Goal: Information Seeking & Learning: Check status

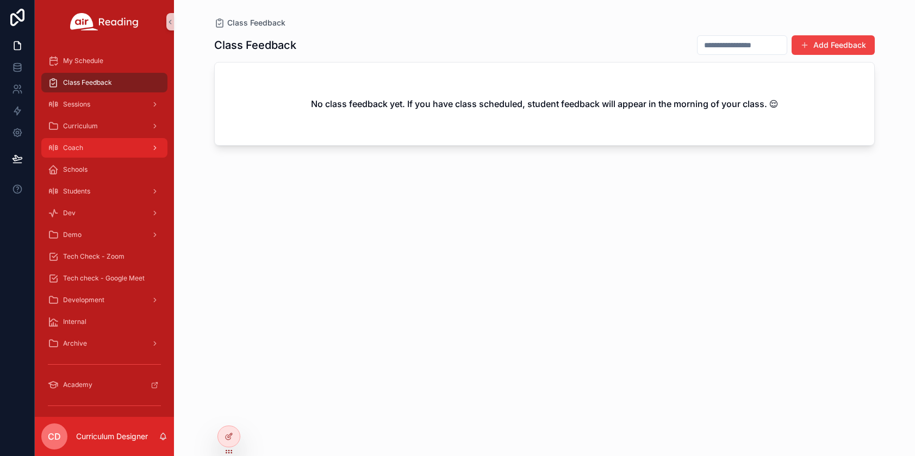
click at [81, 150] on span "Coach" at bounding box center [73, 148] width 20 height 9
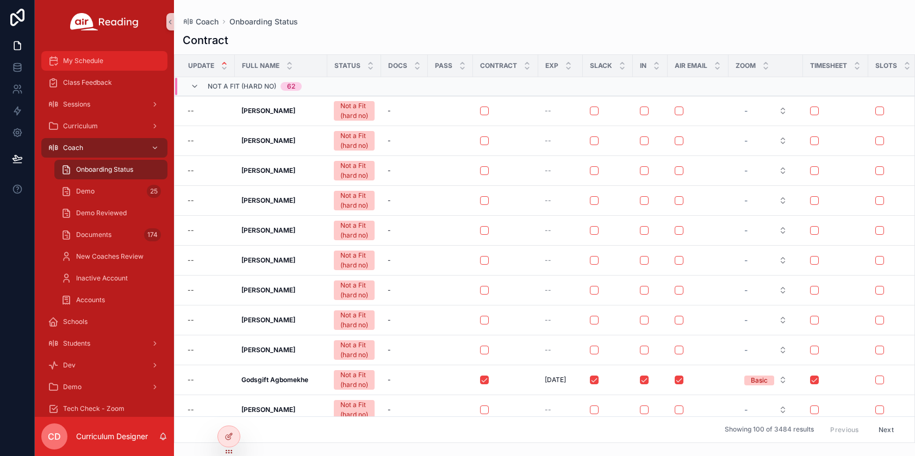
click at [87, 59] on span "My Schedule" at bounding box center [83, 61] width 40 height 9
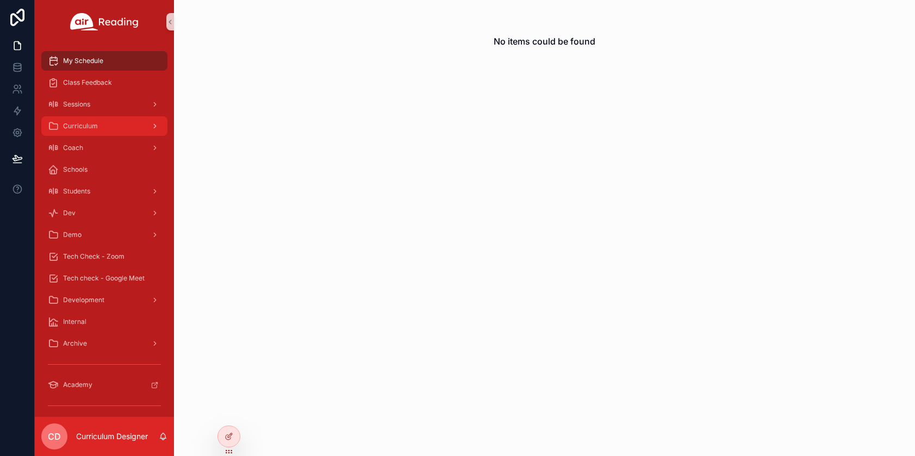
click at [95, 129] on span "Curriculum" at bounding box center [80, 126] width 35 height 9
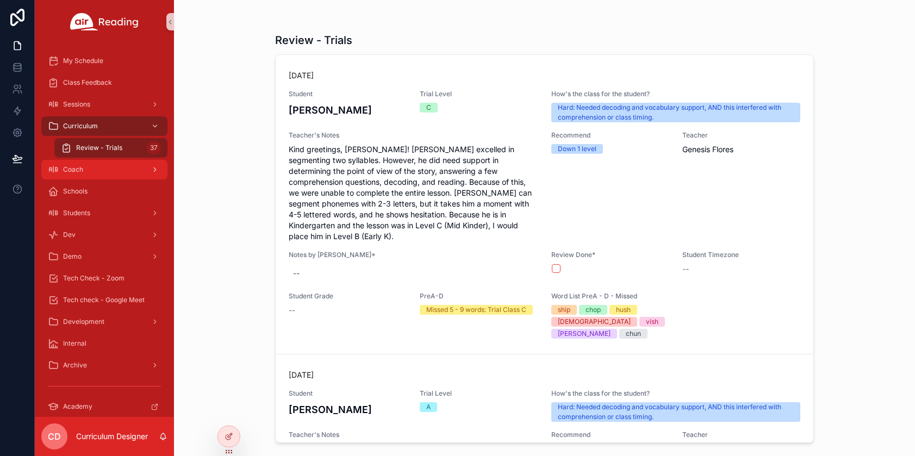
click at [85, 170] on div "Coach" at bounding box center [104, 169] width 113 height 17
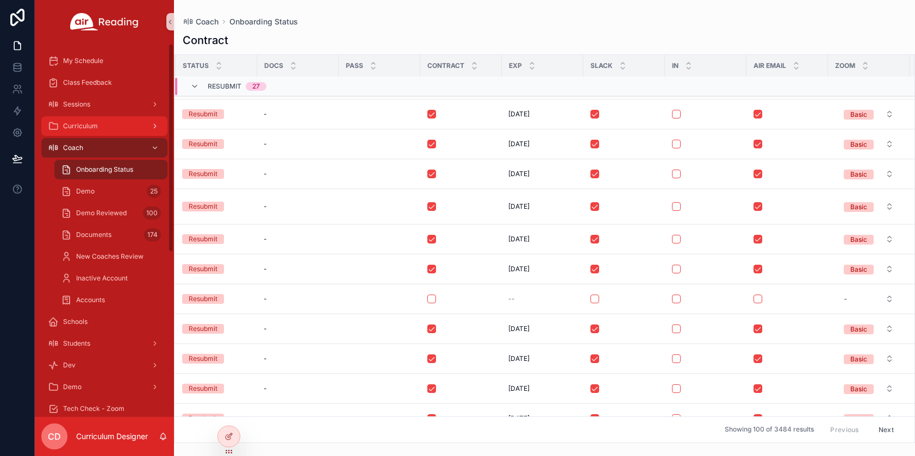
scroll to position [1768, 171]
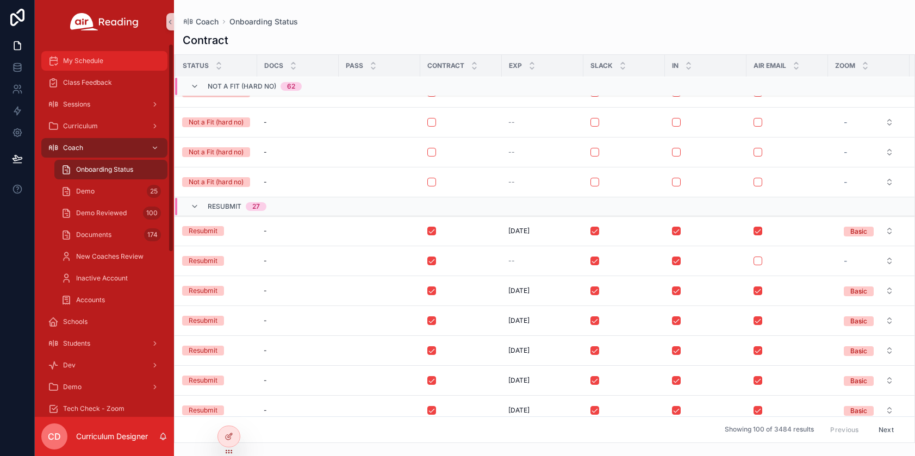
click at [113, 63] on div "My Schedule" at bounding box center [104, 60] width 113 height 17
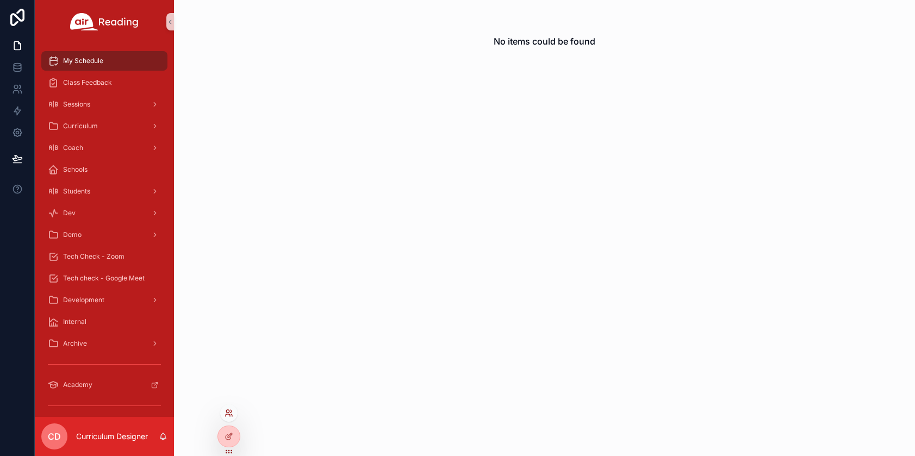
click at [226, 413] on icon at bounding box center [229, 413] width 9 height 9
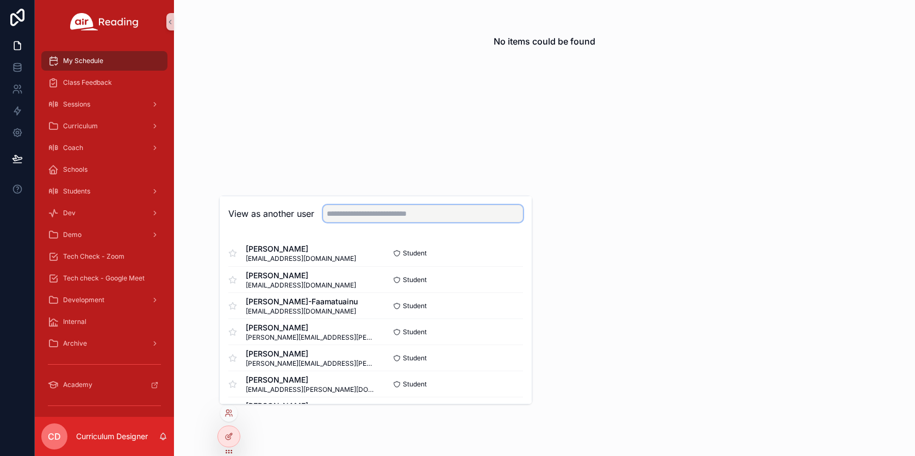
click at [339, 210] on input "text" at bounding box center [423, 213] width 200 height 17
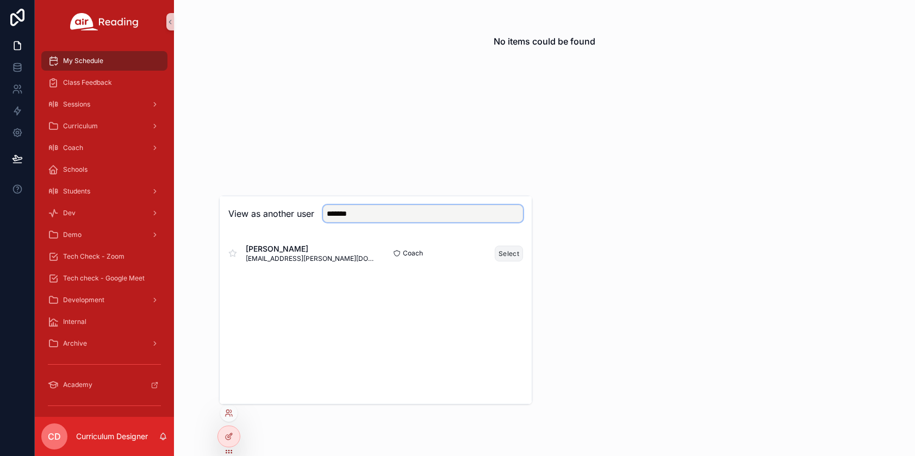
type input "*******"
click at [506, 252] on button "Select" at bounding box center [509, 254] width 28 height 16
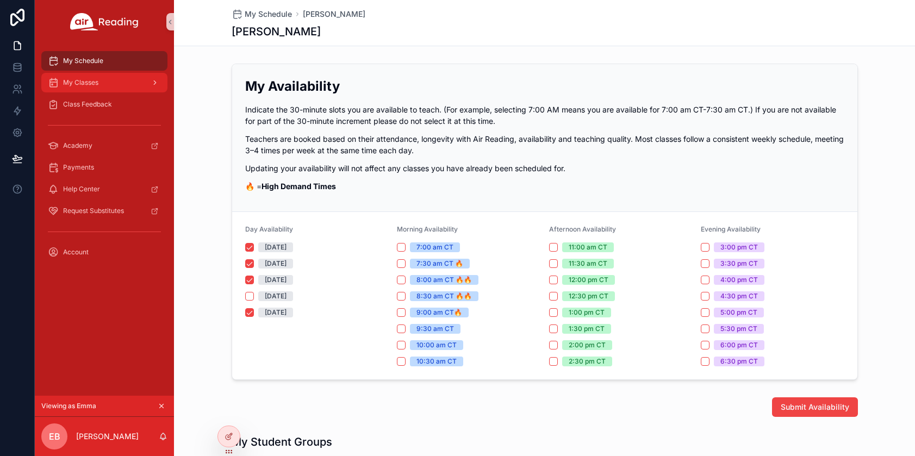
click at [97, 85] on span "My Classes" at bounding box center [80, 82] width 35 height 9
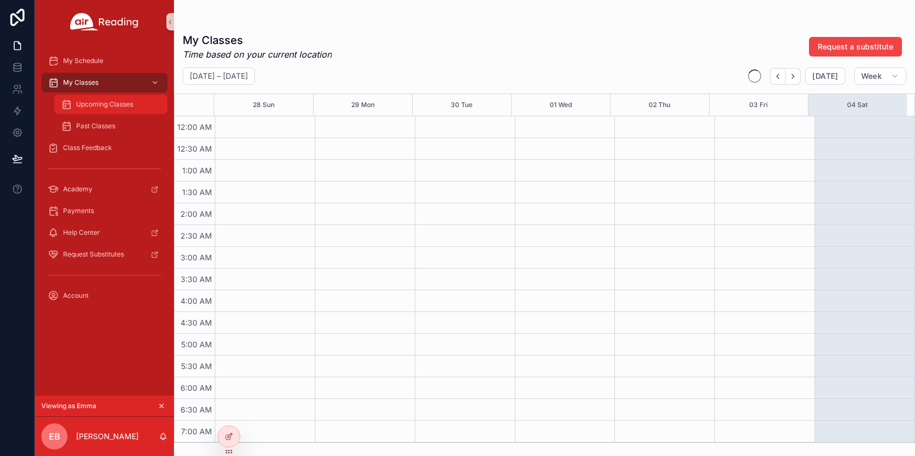
click at [99, 107] on span "Upcoming Classes" at bounding box center [104, 104] width 57 height 9
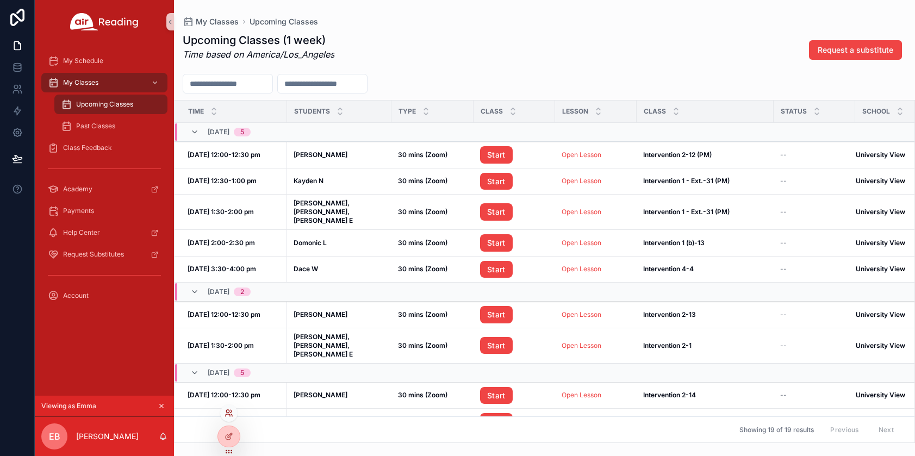
click at [231, 410] on icon at bounding box center [231, 411] width 1 height 3
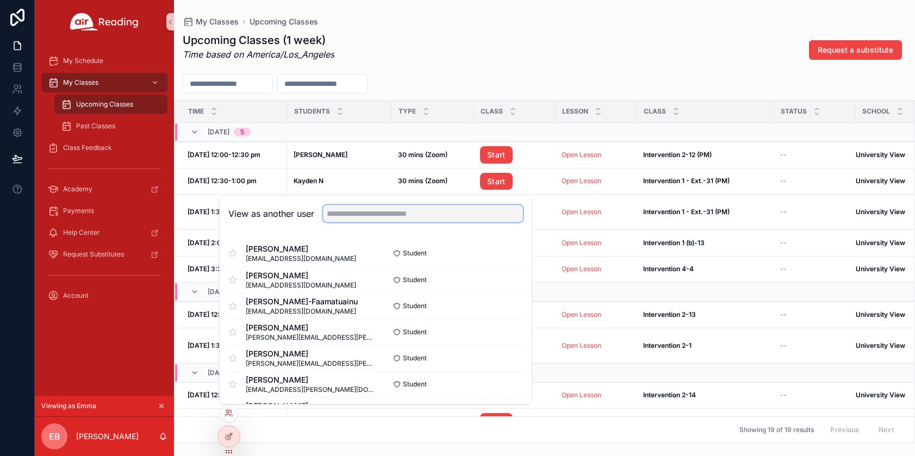
click at [356, 217] on input "text" at bounding box center [423, 213] width 200 height 17
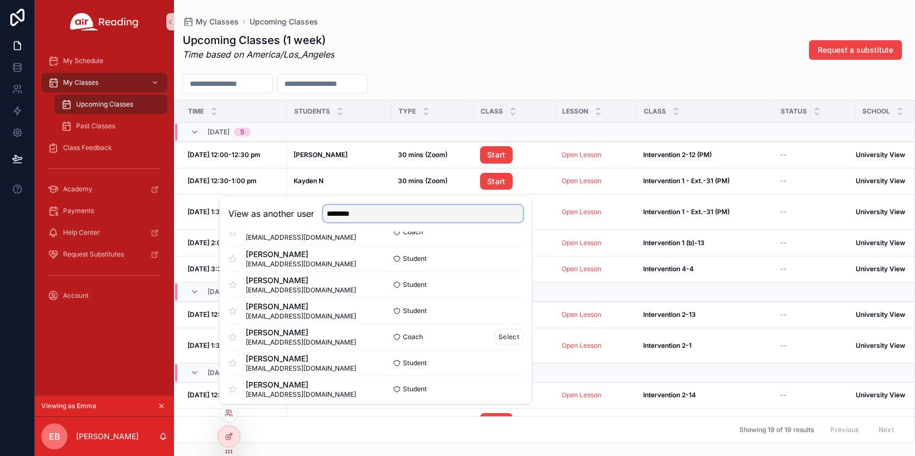
scroll to position [28, 0]
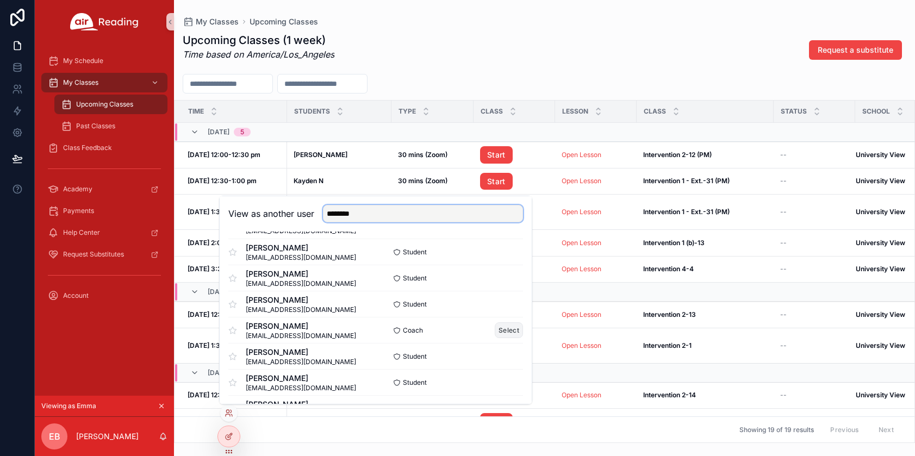
type input "*******"
click at [495, 333] on button "Select" at bounding box center [509, 330] width 28 height 16
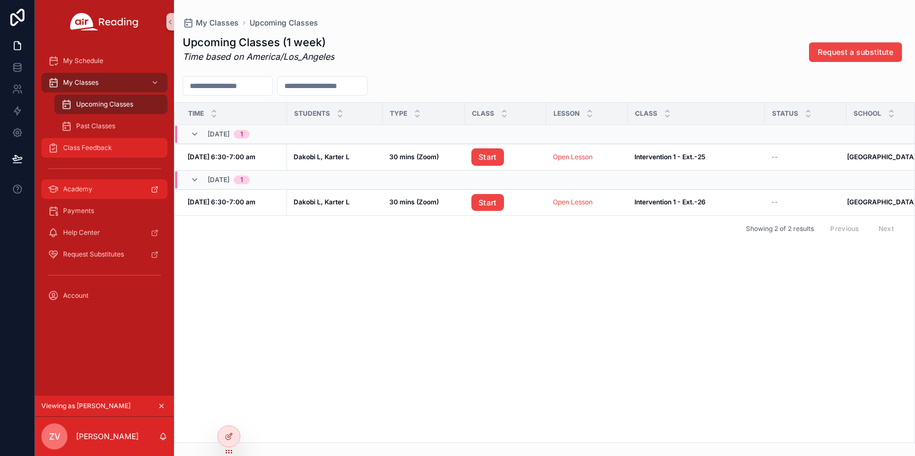
click at [86, 148] on span "Class Feedback" at bounding box center [87, 148] width 49 height 9
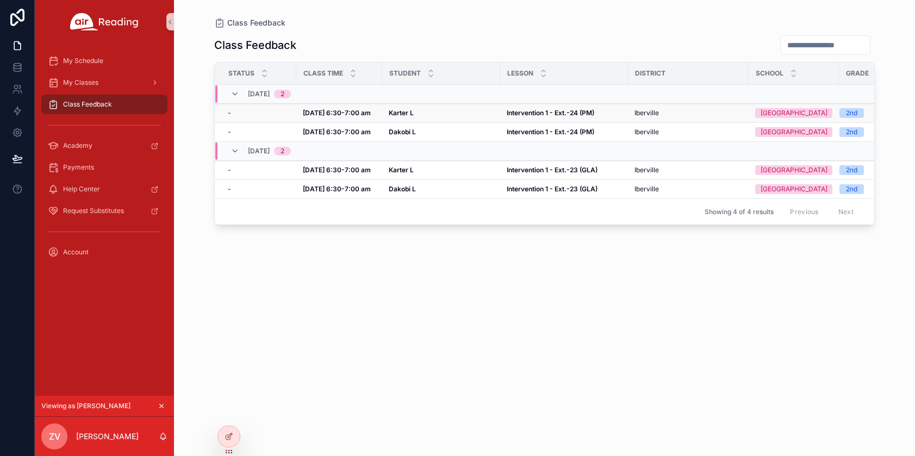
click at [566, 113] on strong "Intervention 1 - Ext.-24 (PM)" at bounding box center [551, 113] width 88 height 8
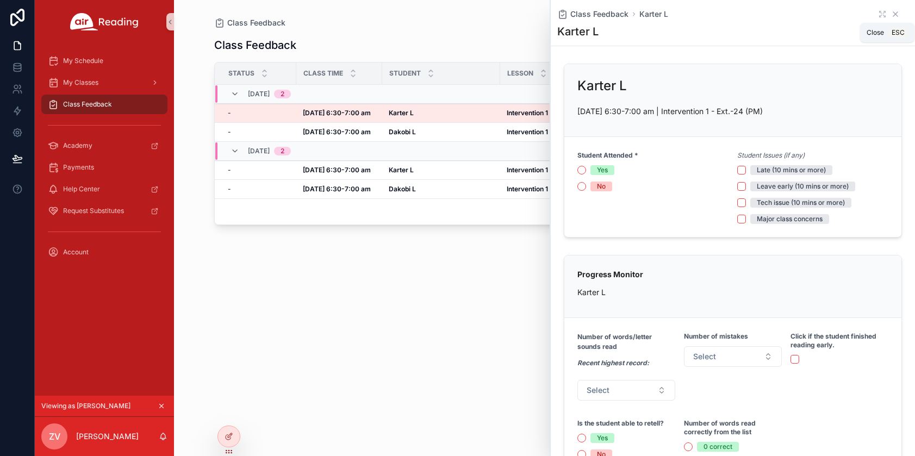
click at [891, 14] on icon "scrollable content" at bounding box center [895, 14] width 9 height 9
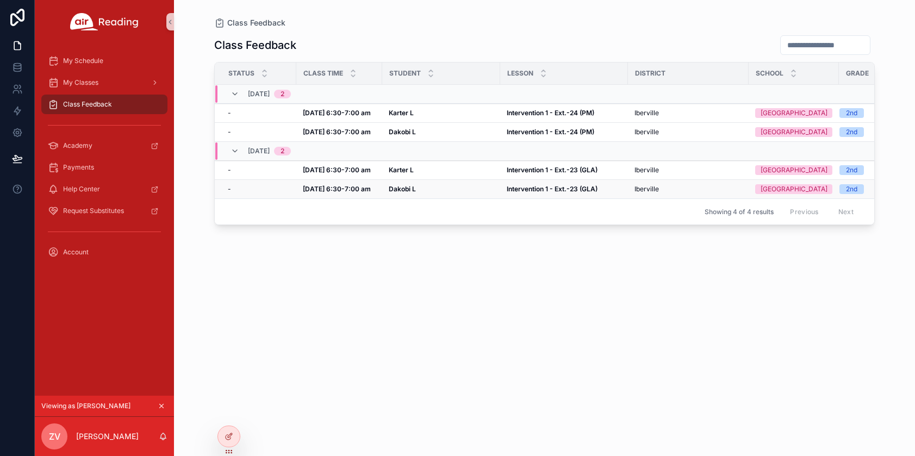
click at [522, 189] on strong "Intervention 1 - Ext.-23 (GLA)" at bounding box center [552, 189] width 91 height 8
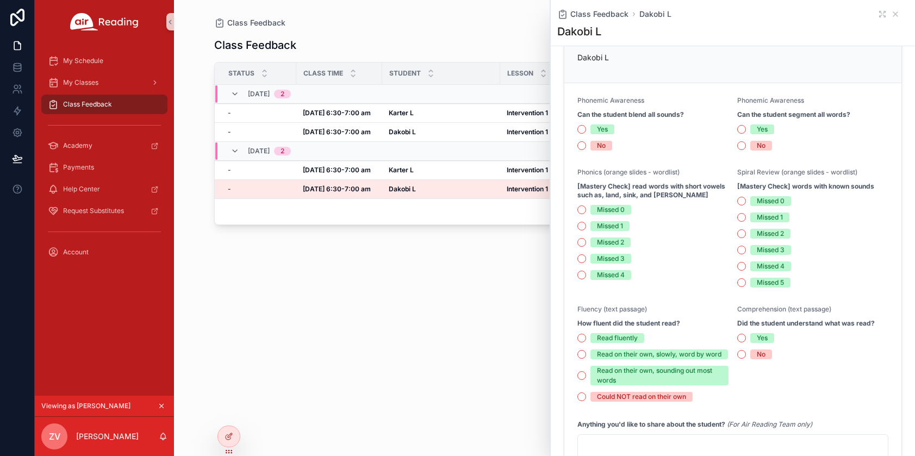
scroll to position [642, 0]
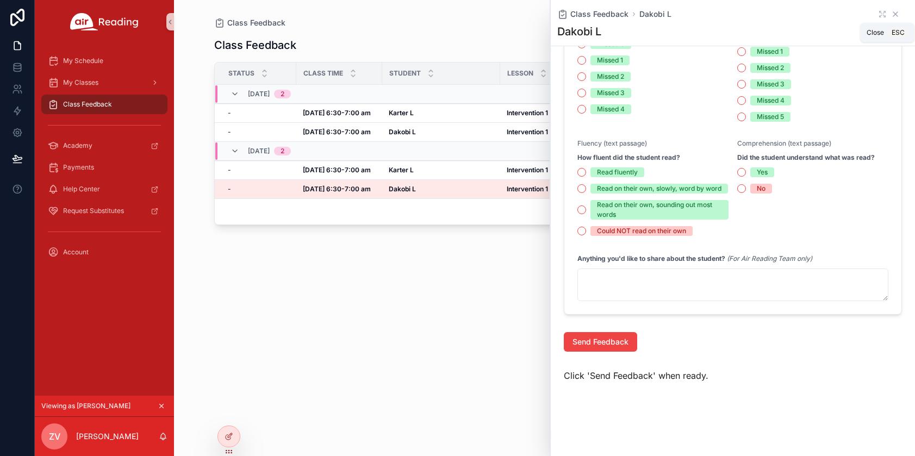
click at [891, 14] on icon "scrollable content" at bounding box center [895, 14] width 9 height 9
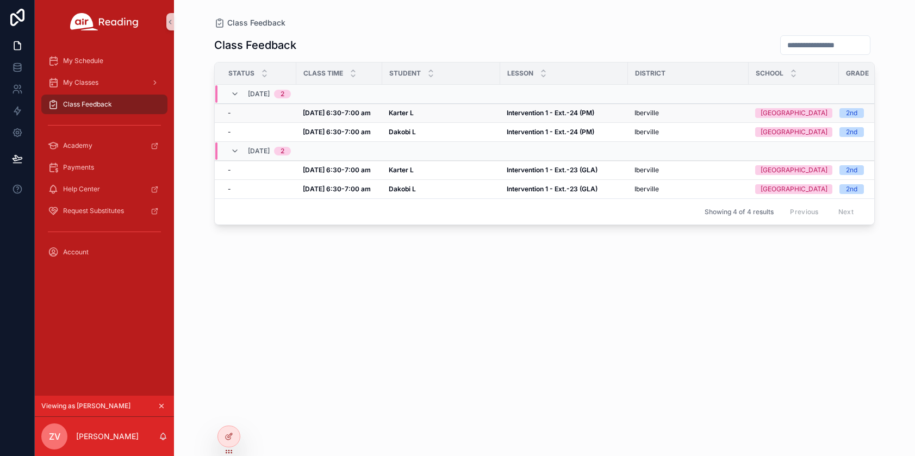
click at [399, 113] on strong "Karter L" at bounding box center [401, 113] width 25 height 8
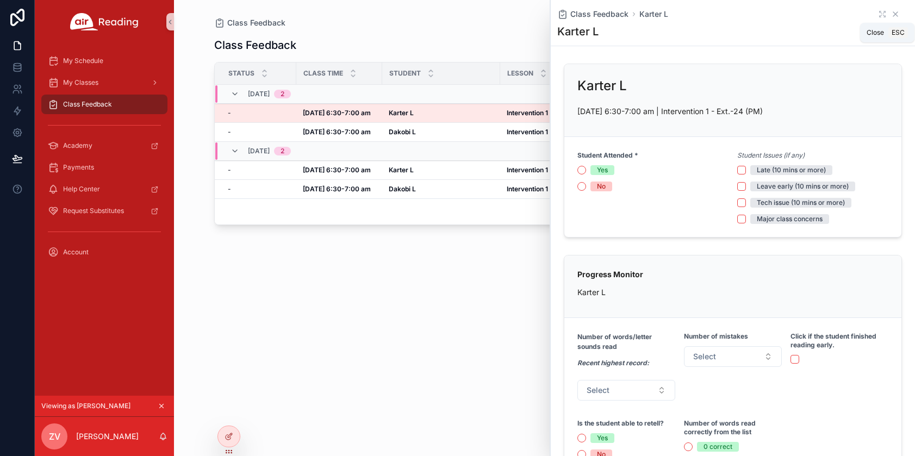
click at [893, 13] on icon "scrollable content" at bounding box center [895, 14] width 4 height 4
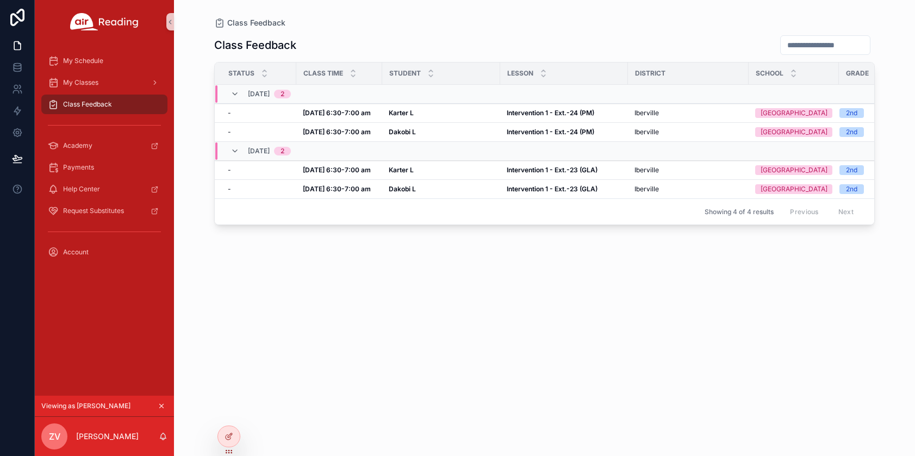
click at [162, 403] on icon "scrollable content" at bounding box center [162, 406] width 8 height 8
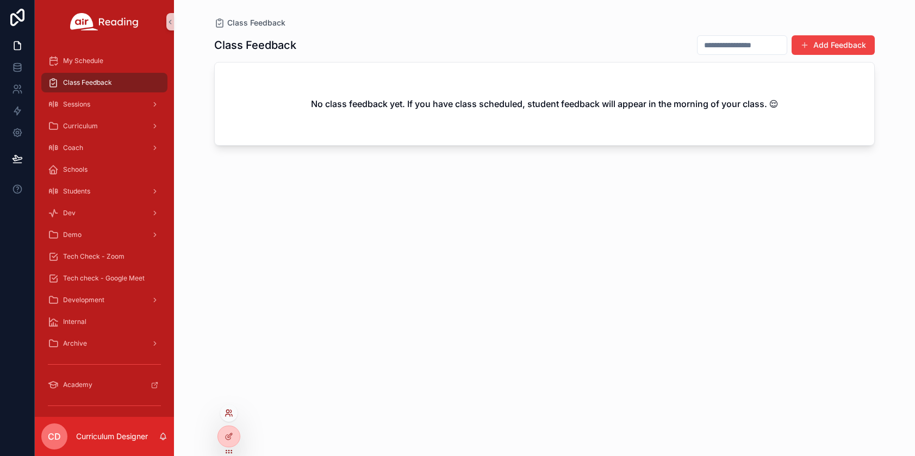
click at [229, 412] on icon at bounding box center [227, 411] width 3 height 3
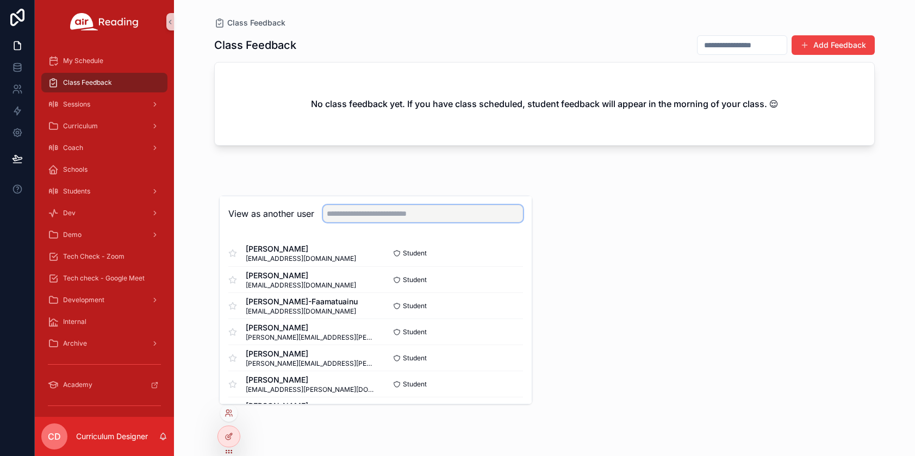
click at [356, 210] on input "text" at bounding box center [423, 213] width 200 height 17
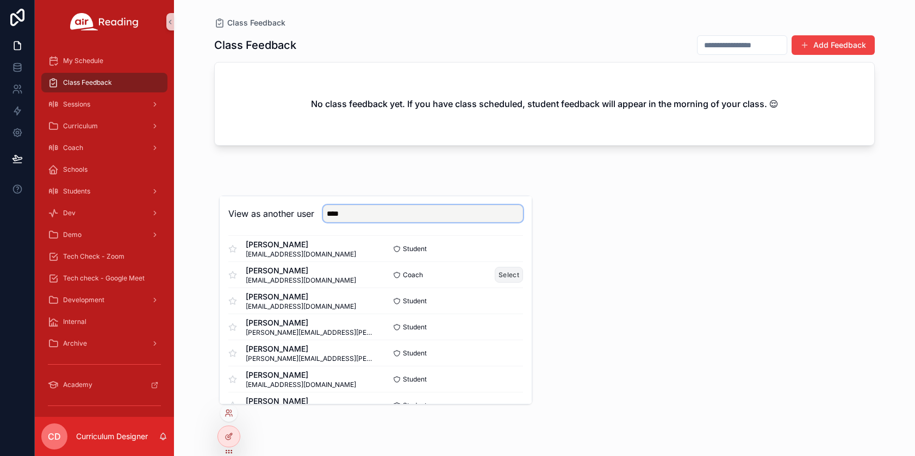
type input "****"
click at [501, 280] on button "Select" at bounding box center [509, 275] width 28 height 16
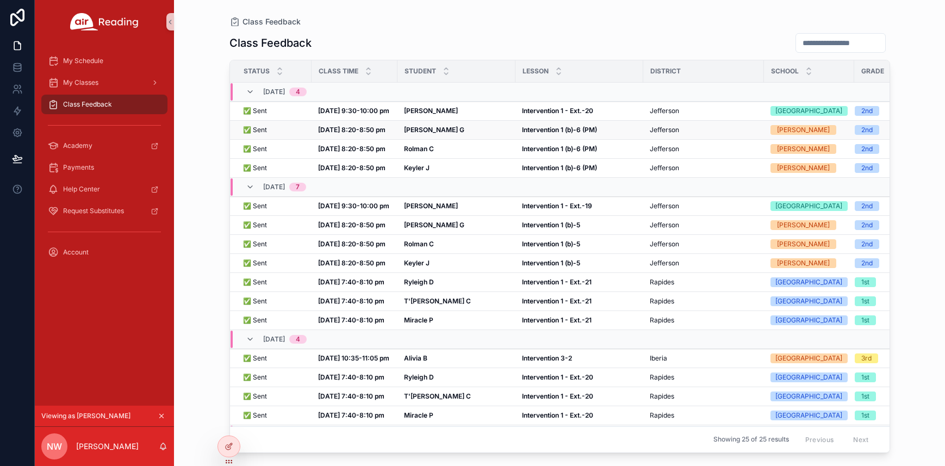
click at [333, 134] on strong "Oct 3, 8:20-8:50 pm" at bounding box center [351, 130] width 67 height 8
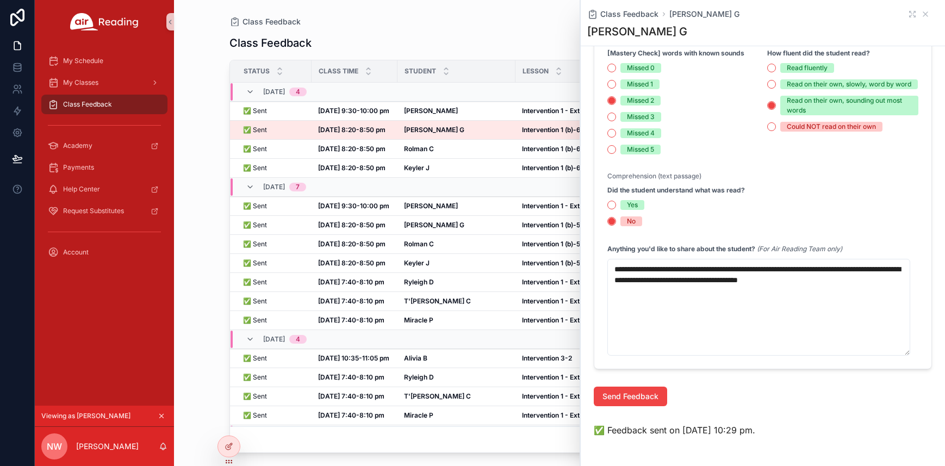
scroll to position [807, 0]
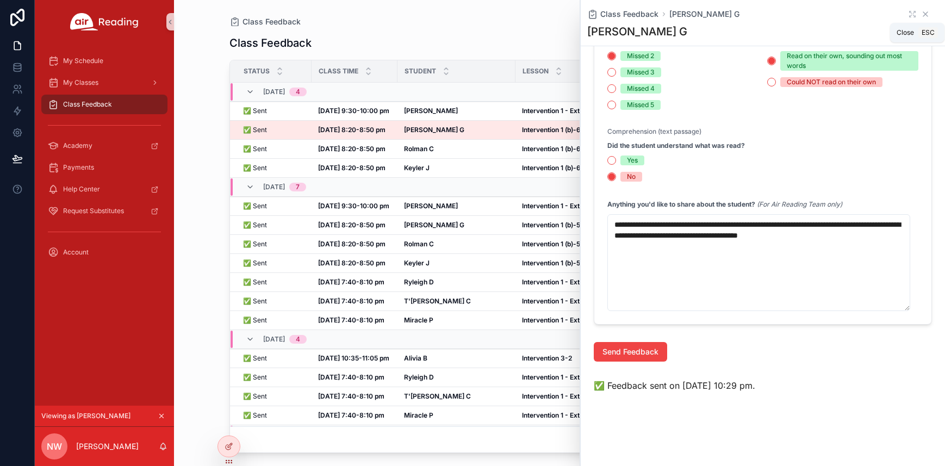
click at [914, 13] on icon "scrollable content" at bounding box center [925, 14] width 4 height 4
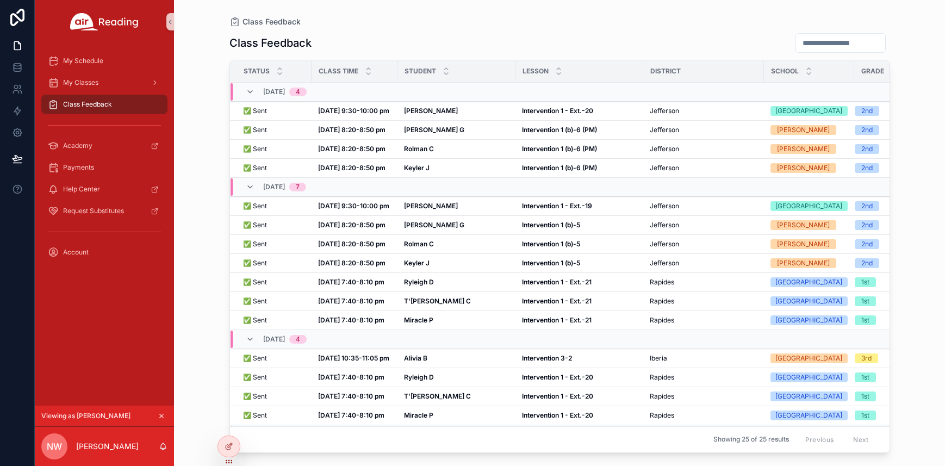
click at [160, 414] on icon "scrollable content" at bounding box center [162, 416] width 8 height 8
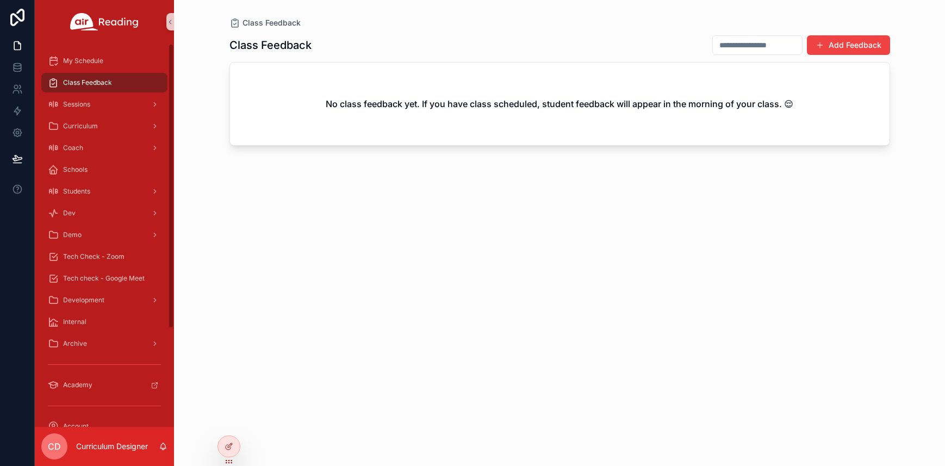
click at [90, 26] on img "scrollable content" at bounding box center [104, 21] width 69 height 17
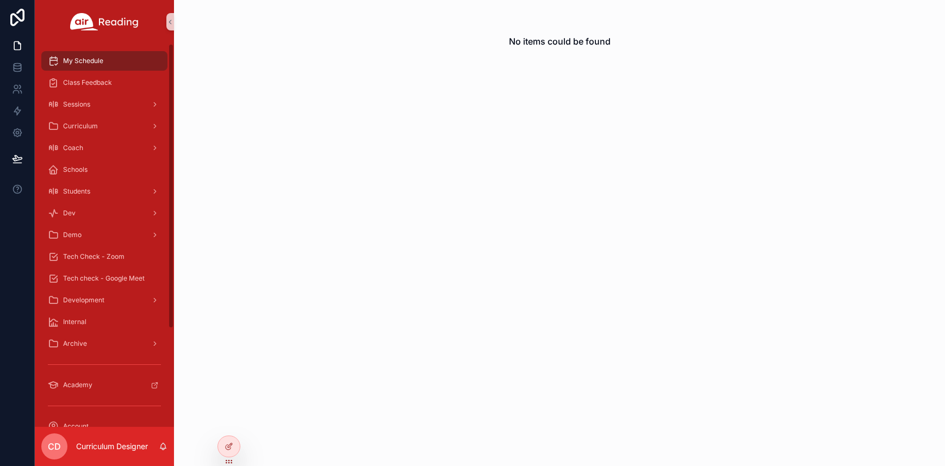
click at [114, 45] on div "My Schedule Class Feedback Sessions Curriculum Coach Schools Students Dev Demo …" at bounding box center [104, 300] width 139 height 515
click at [229, 421] on icon at bounding box center [227, 421] width 3 height 3
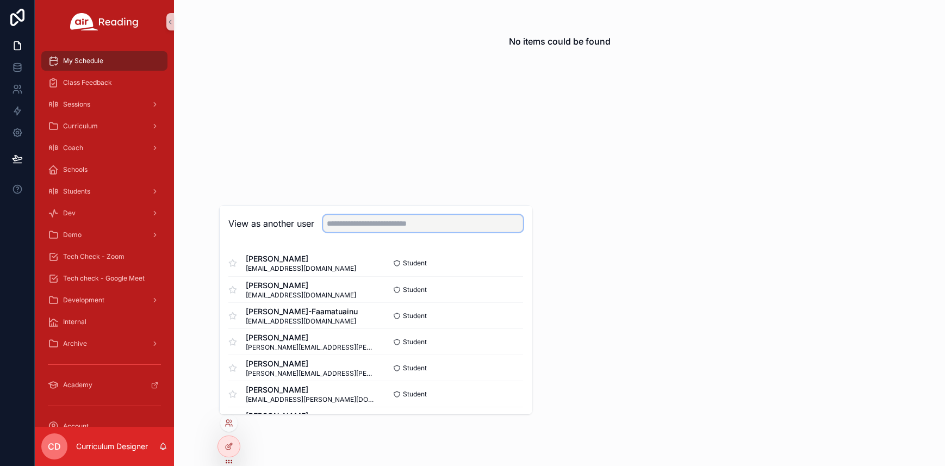
click at [339, 222] on input "text" at bounding box center [423, 223] width 200 height 17
type input "*"
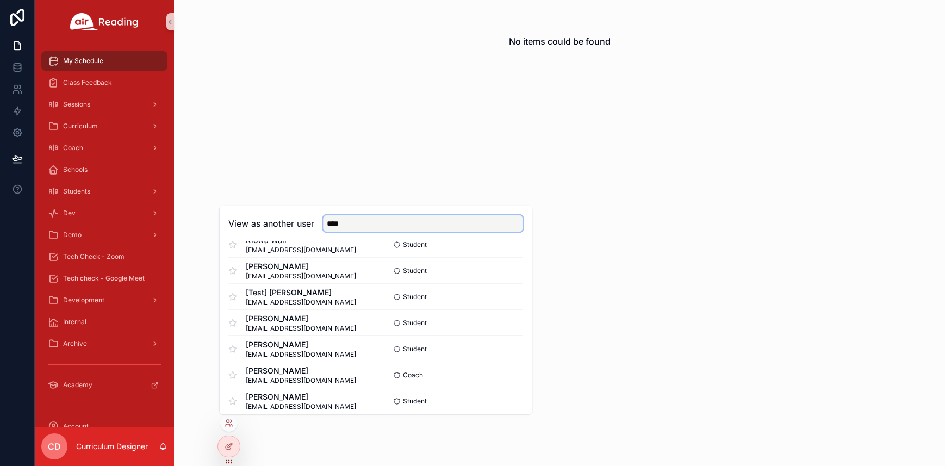
scroll to position [213, 0]
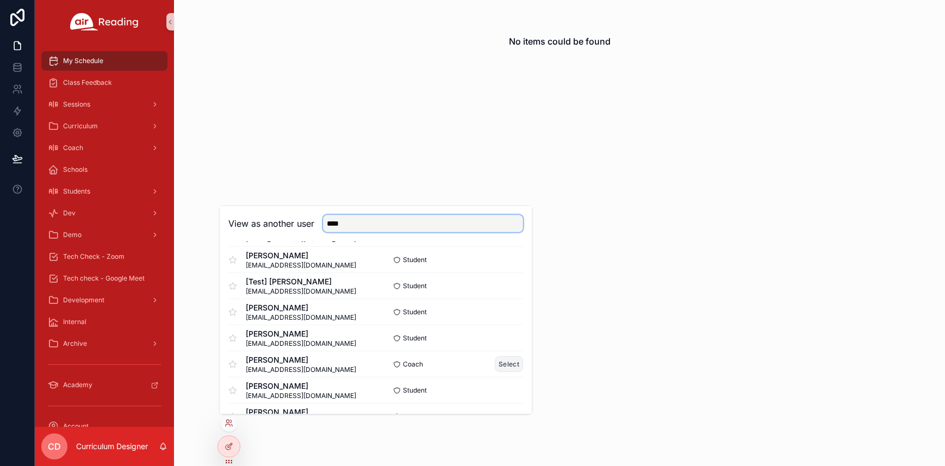
type input "****"
click at [502, 364] on button "Select" at bounding box center [509, 364] width 28 height 16
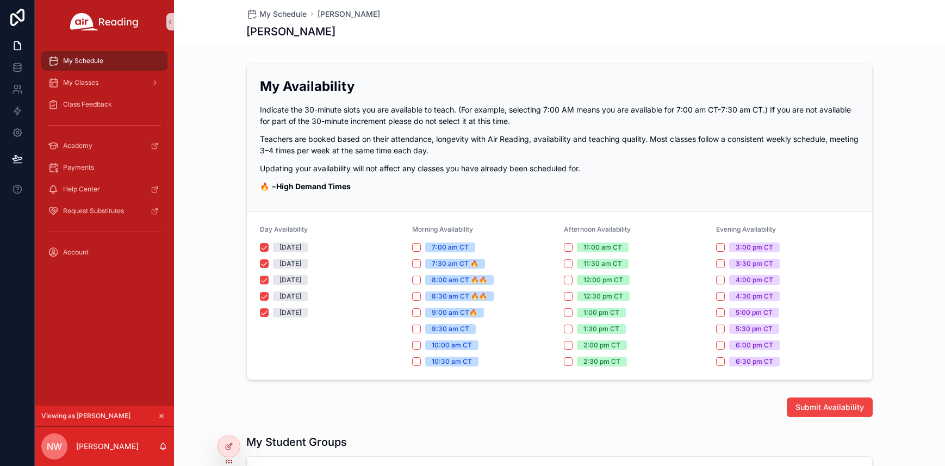
click at [117, 63] on div "My Schedule" at bounding box center [104, 60] width 113 height 17
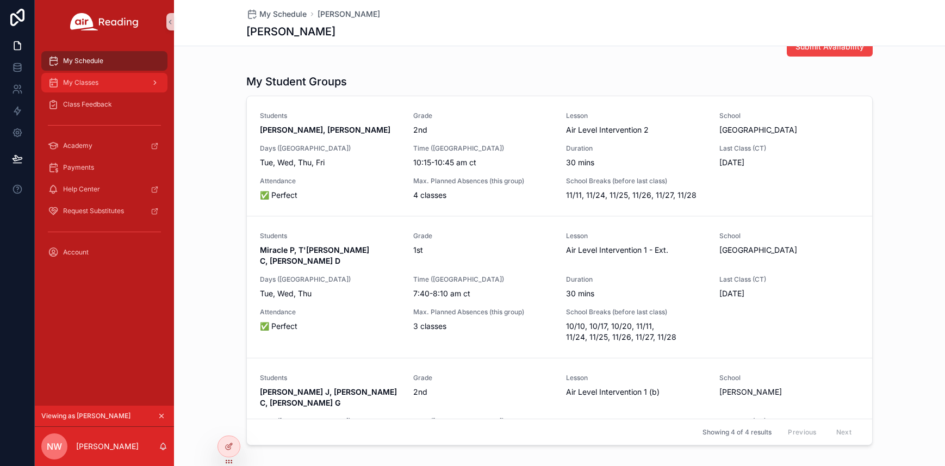
click at [110, 85] on div "My Classes" at bounding box center [104, 82] width 113 height 17
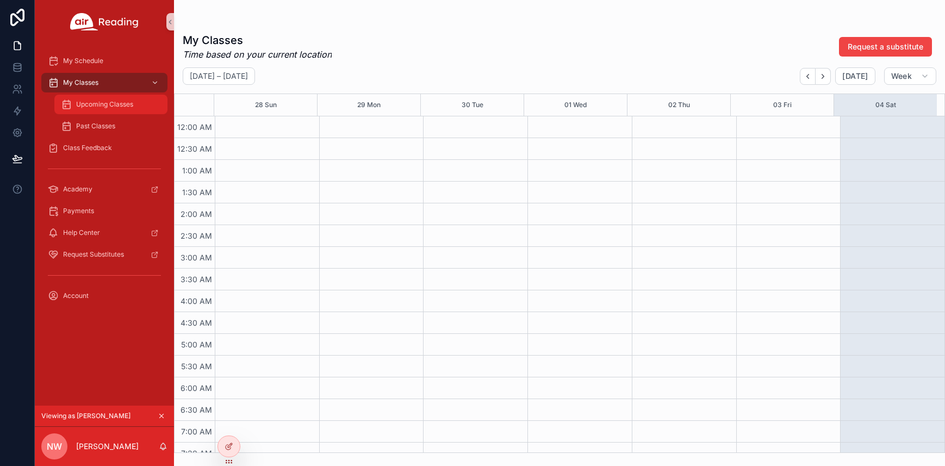
click at [105, 104] on span "Upcoming Classes" at bounding box center [104, 104] width 57 height 9
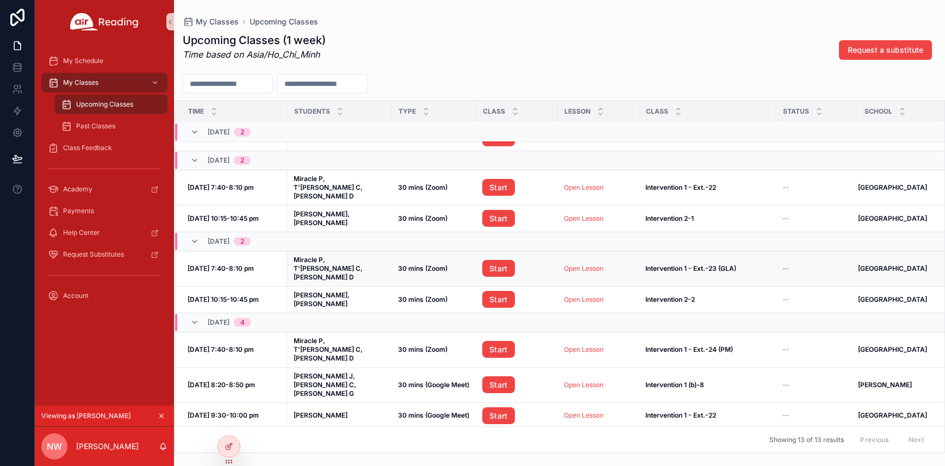
scroll to position [64, 0]
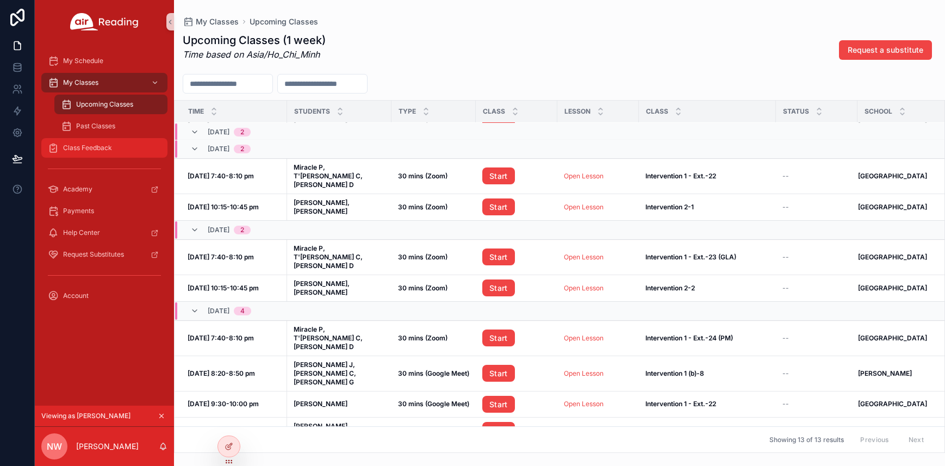
click at [100, 150] on span "Class Feedback" at bounding box center [87, 148] width 49 height 9
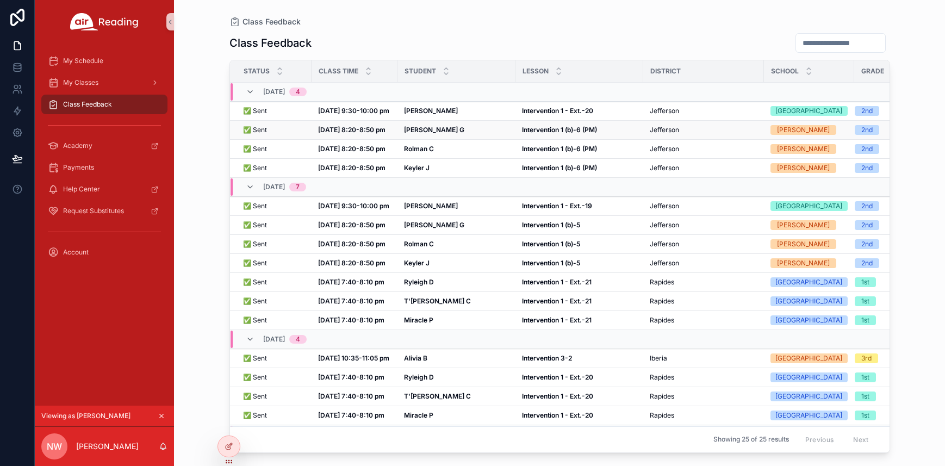
click at [449, 134] on div "[PERSON_NAME] G" at bounding box center [456, 130] width 105 height 9
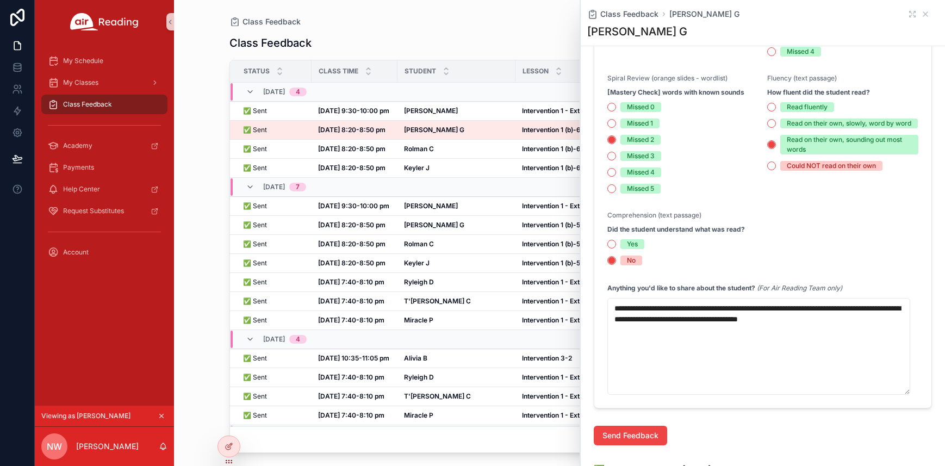
scroll to position [781, 0]
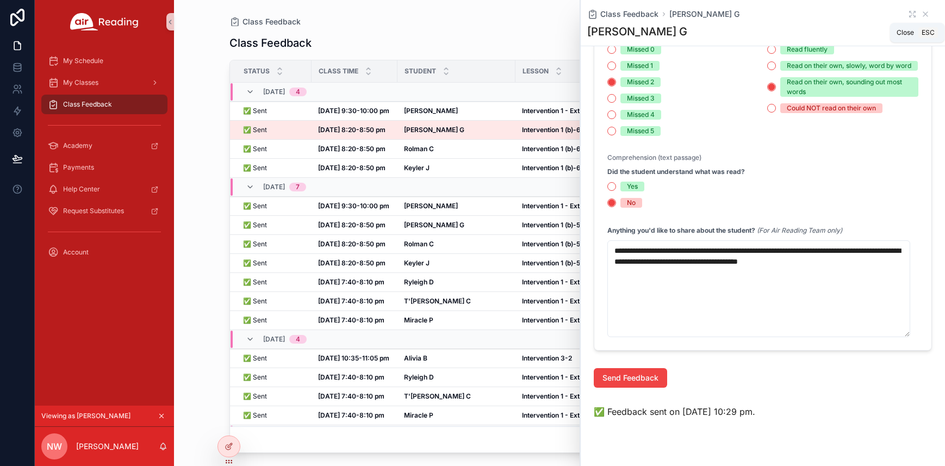
drag, startPoint x: 916, startPoint y: 14, endPoint x: 532, endPoint y: 41, distance: 384.7
click at [921, 14] on icon "scrollable content" at bounding box center [925, 14] width 9 height 9
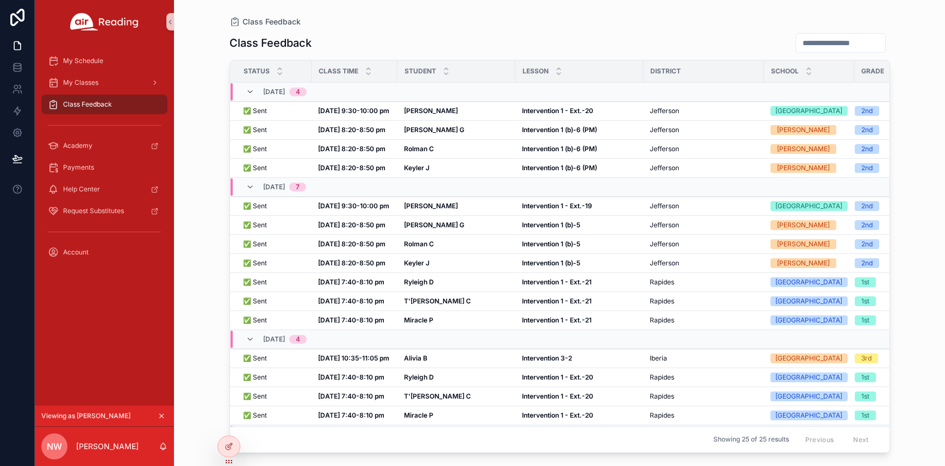
click at [161, 414] on icon "scrollable content" at bounding box center [162, 416] width 8 height 8
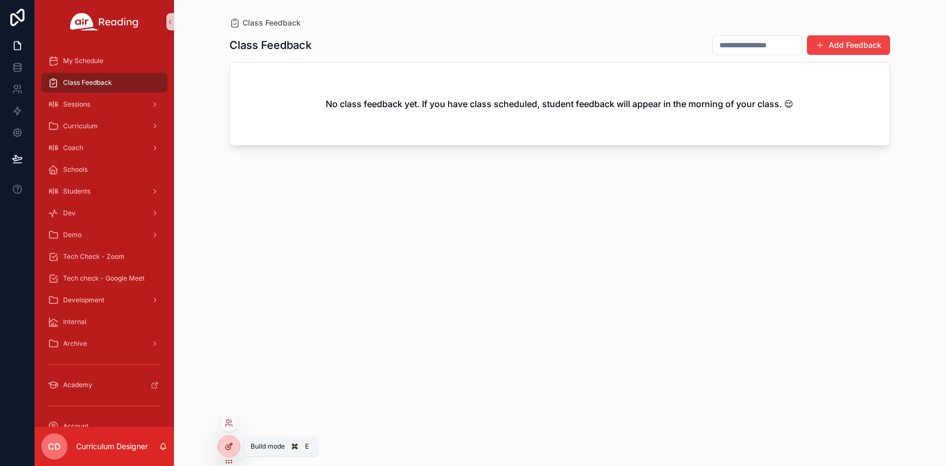
click at [231, 445] on icon at bounding box center [230, 445] width 4 height 4
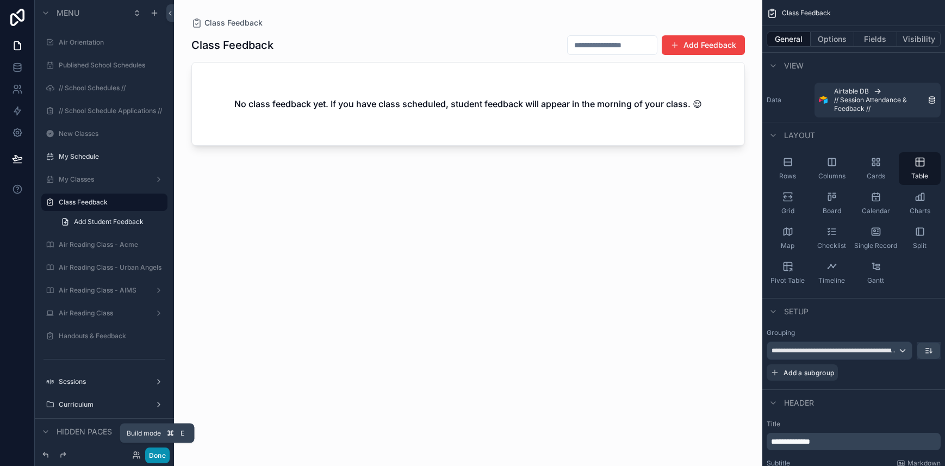
click at [157, 456] on button "Done" at bounding box center [157, 455] width 24 height 16
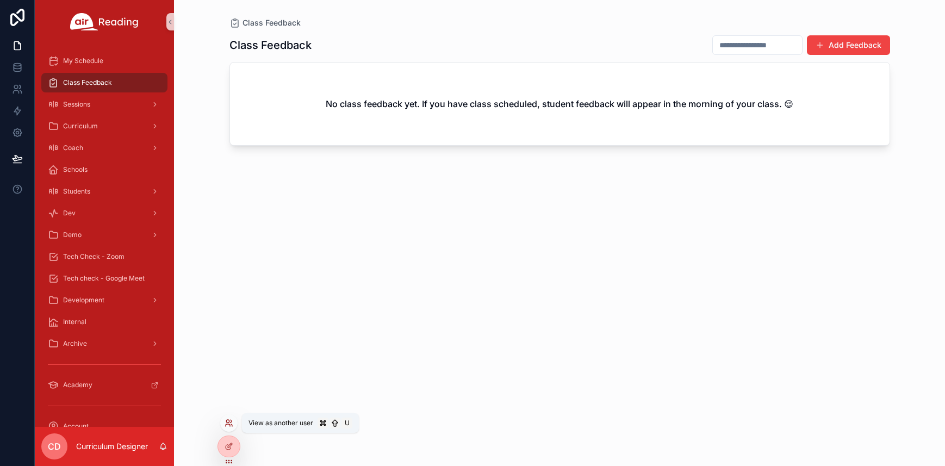
click at [229, 419] on icon at bounding box center [229, 423] width 9 height 9
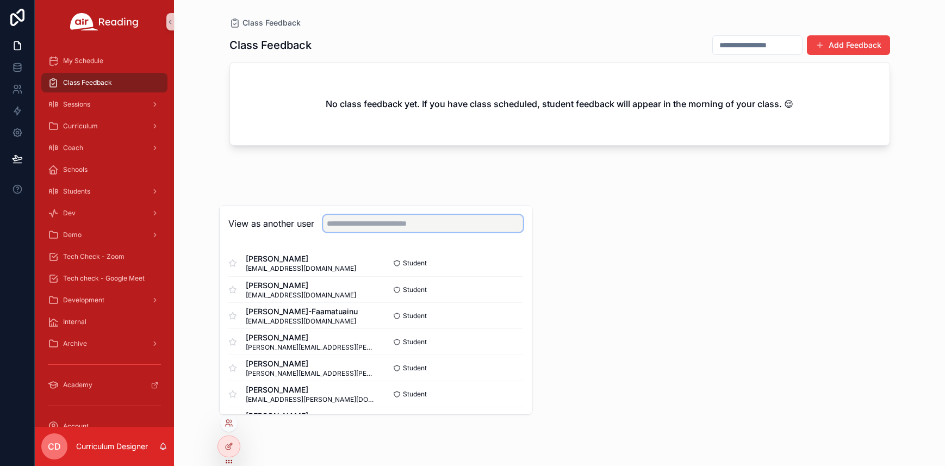
click at [357, 222] on input "text" at bounding box center [423, 223] width 200 height 17
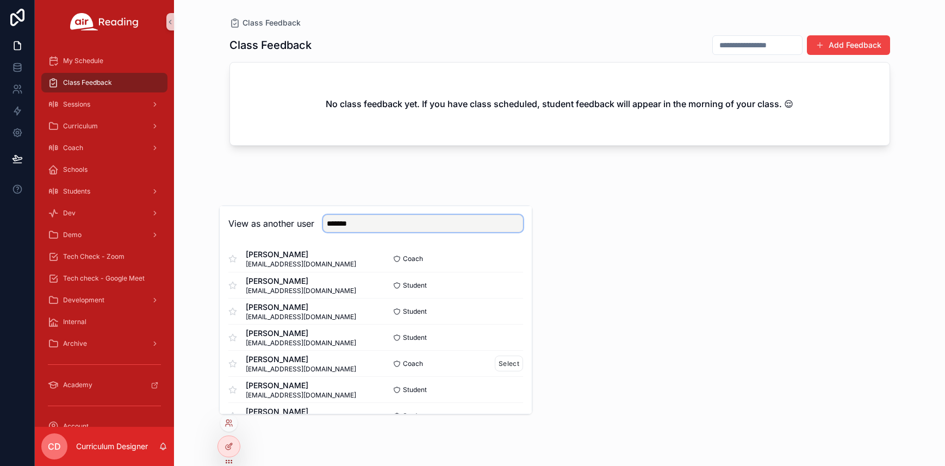
scroll to position [7, 0]
type input "*******"
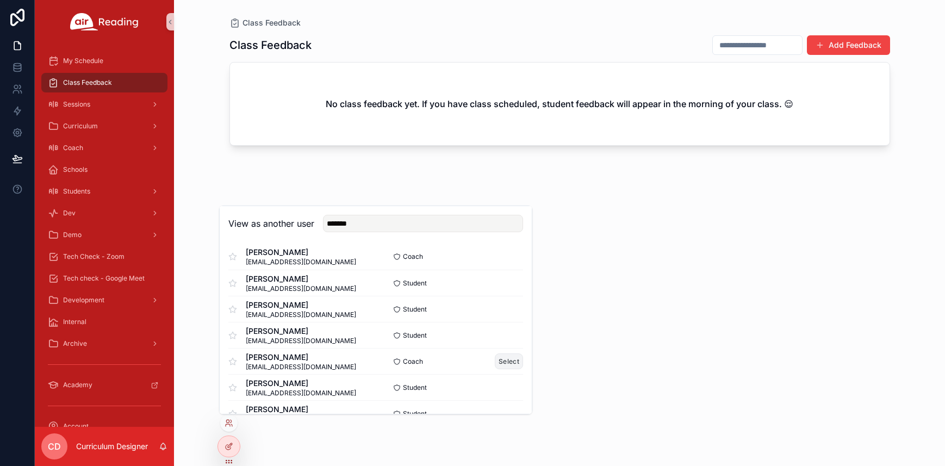
click at [500, 360] on button "Select" at bounding box center [509, 361] width 28 height 16
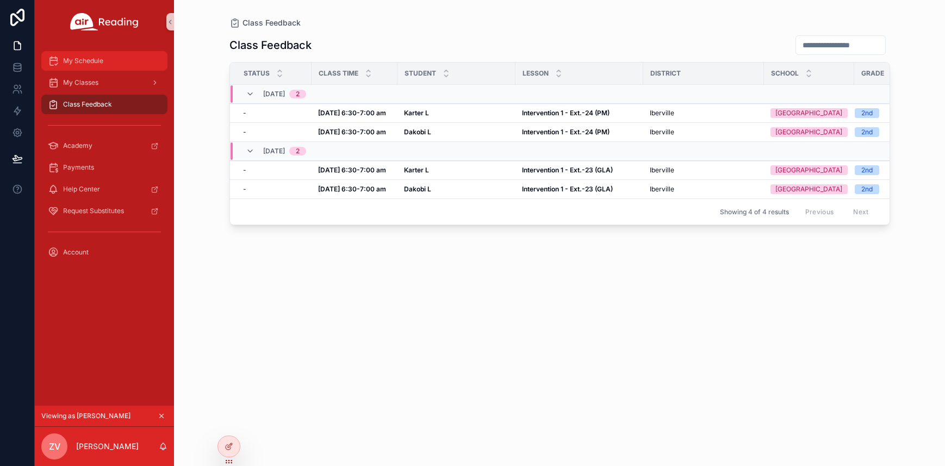
click at [89, 63] on span "My Schedule" at bounding box center [83, 61] width 40 height 9
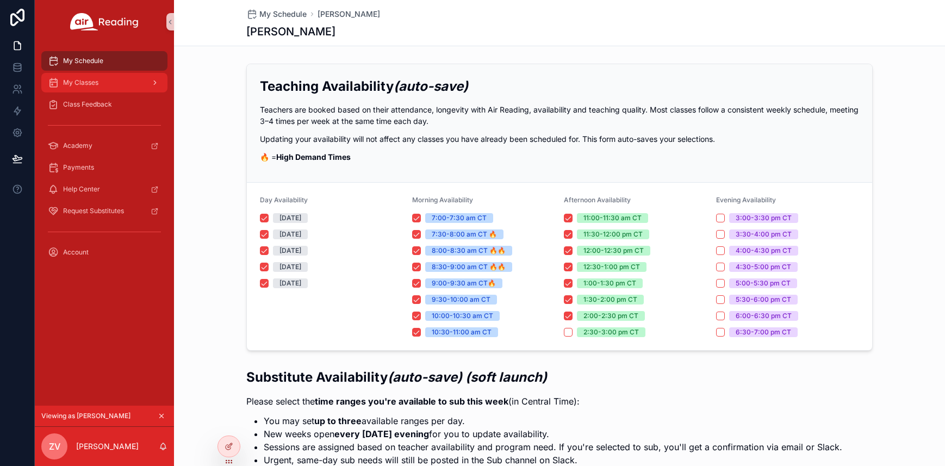
click at [87, 83] on span "My Classes" at bounding box center [80, 82] width 35 height 9
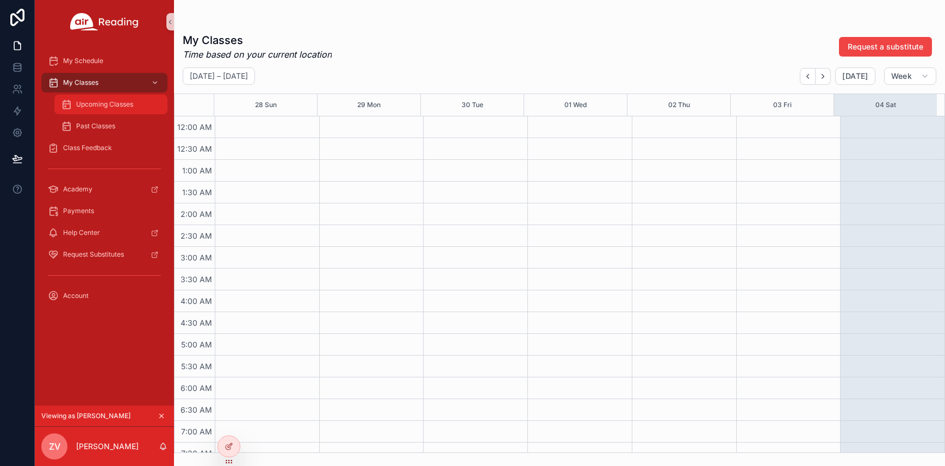
click at [95, 104] on span "Upcoming Classes" at bounding box center [104, 104] width 57 height 9
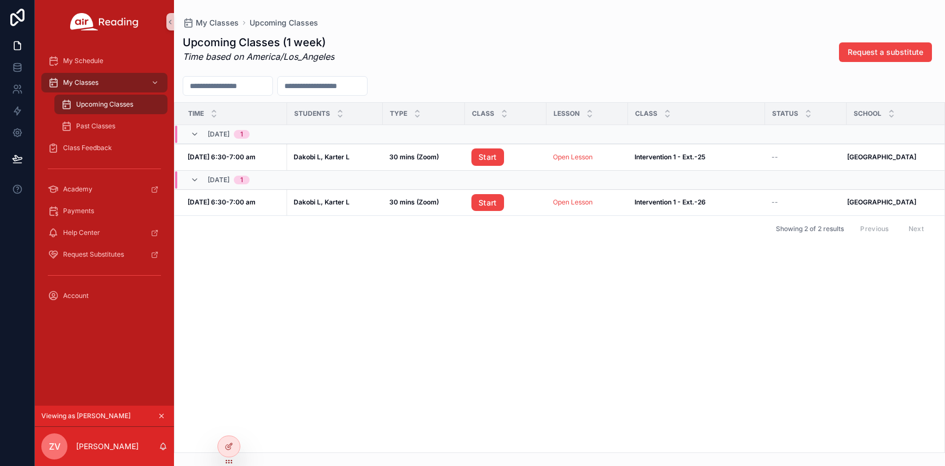
click at [161, 417] on icon "scrollable content" at bounding box center [162, 416] width 8 height 8
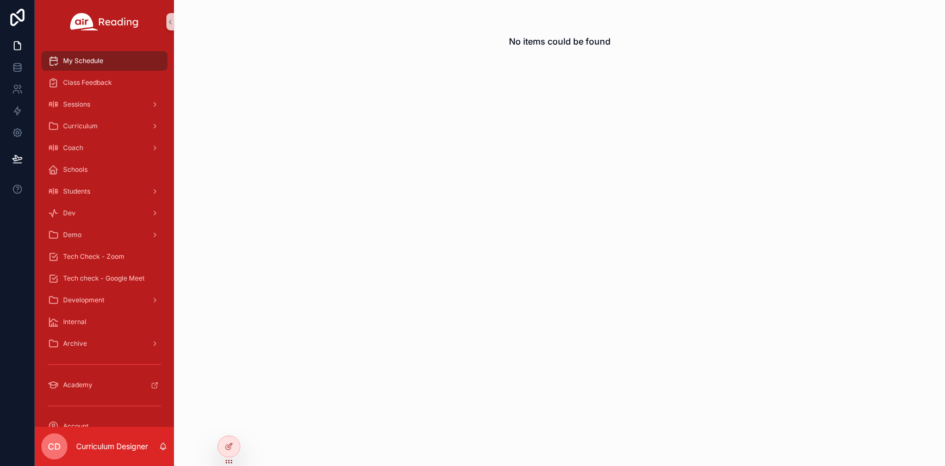
click at [138, 40] on div "scrollable content" at bounding box center [104, 21] width 139 height 43
click at [228, 422] on icon at bounding box center [227, 421] width 3 height 3
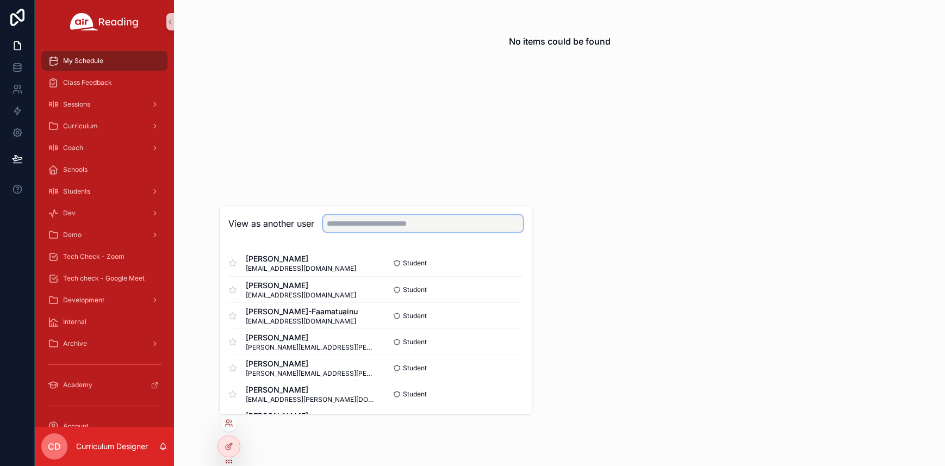
click at [344, 222] on input "text" at bounding box center [423, 223] width 200 height 17
type input "*"
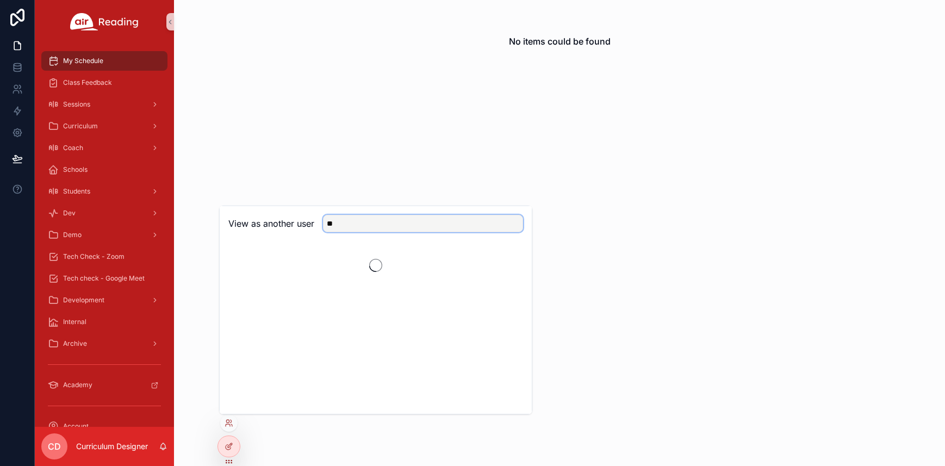
type input "*"
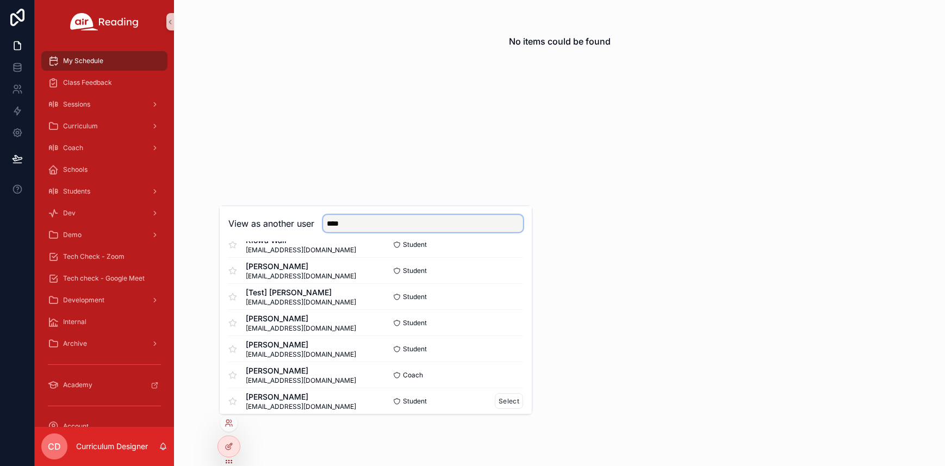
scroll to position [202, 0]
type input "****"
click at [497, 374] on button "Select" at bounding box center [509, 374] width 28 height 16
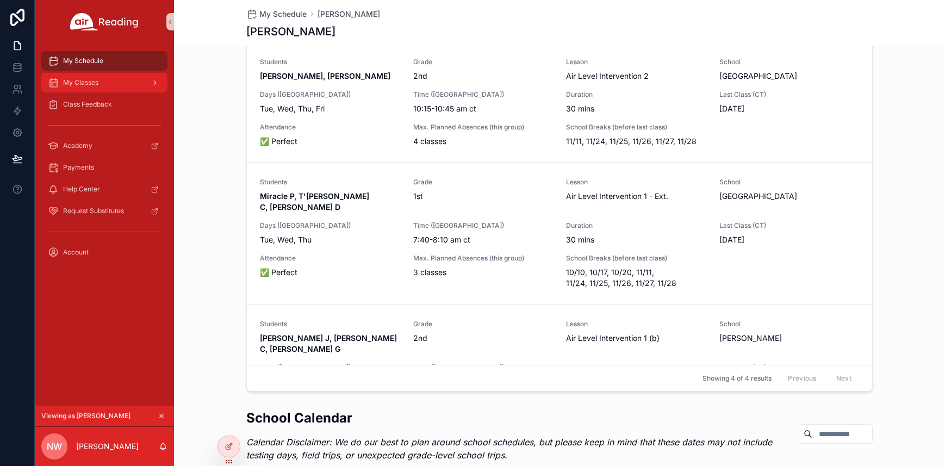
click at [103, 85] on div "My Classes" at bounding box center [104, 82] width 113 height 17
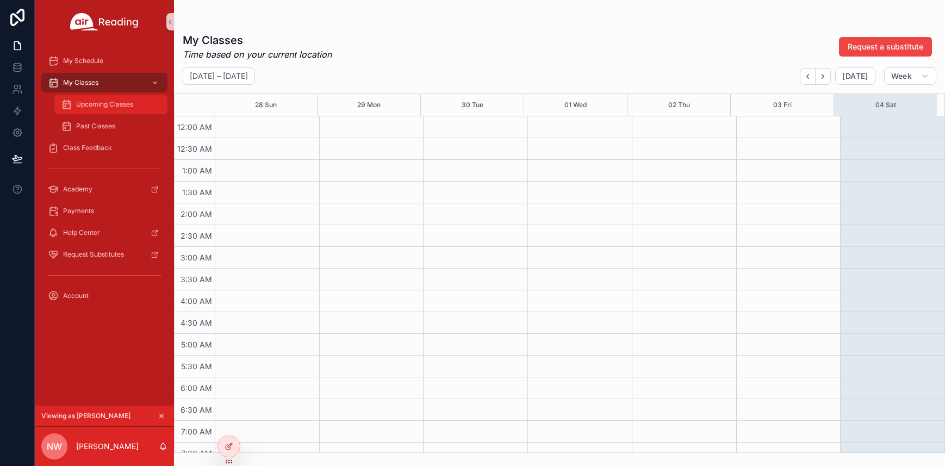
click at [102, 103] on span "Upcoming Classes" at bounding box center [104, 104] width 57 height 9
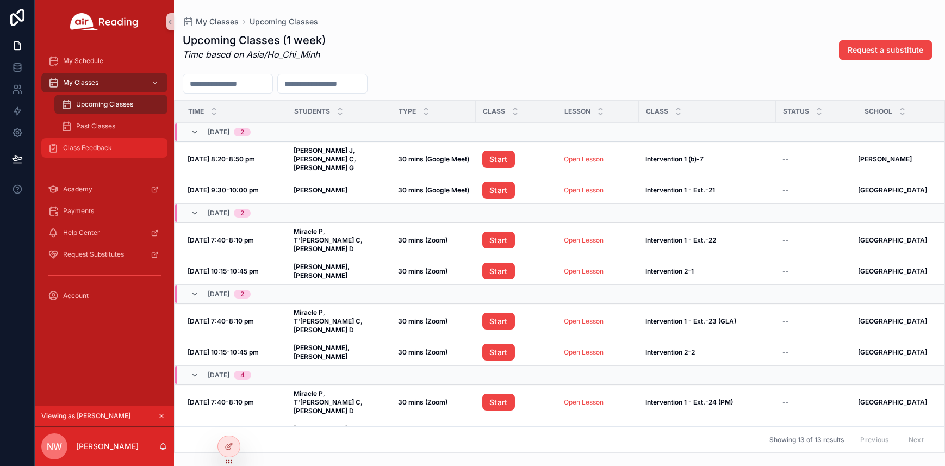
click at [103, 147] on span "Class Feedback" at bounding box center [87, 148] width 49 height 9
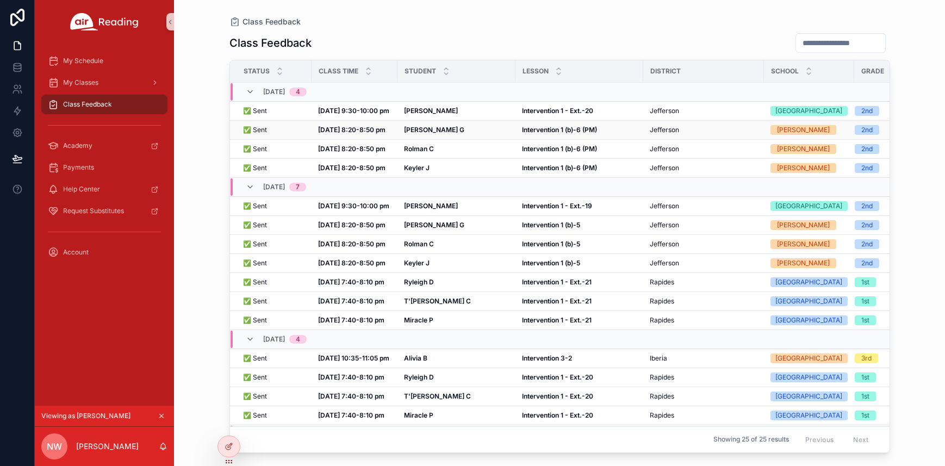
click at [438, 134] on div "Mattheu G Mattheu G" at bounding box center [456, 130] width 105 height 9
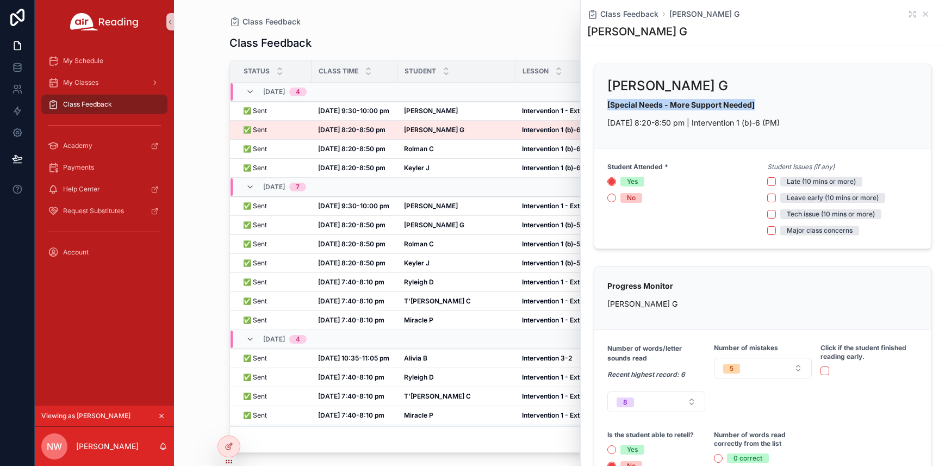
drag, startPoint x: 608, startPoint y: 105, endPoint x: 767, endPoint y: 100, distance: 158.8
click at [767, 100] on p "[Special Needs - More Support Needed]" at bounding box center [762, 104] width 311 height 11
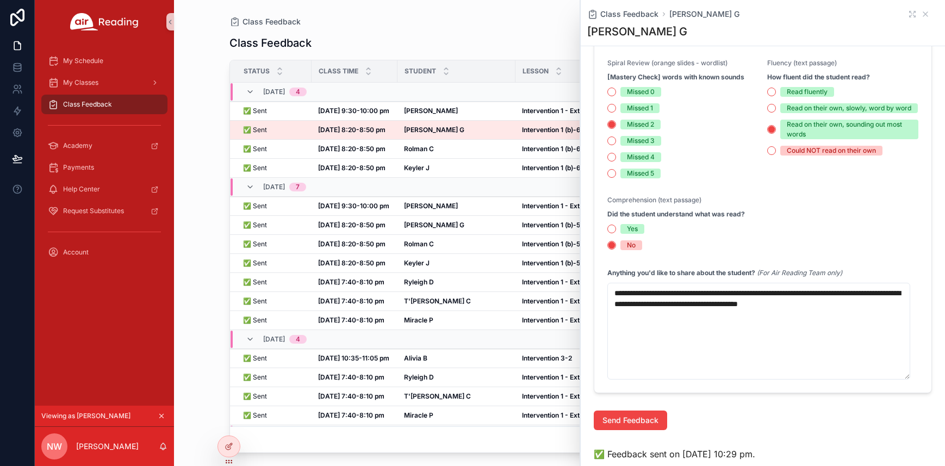
scroll to position [807, 0]
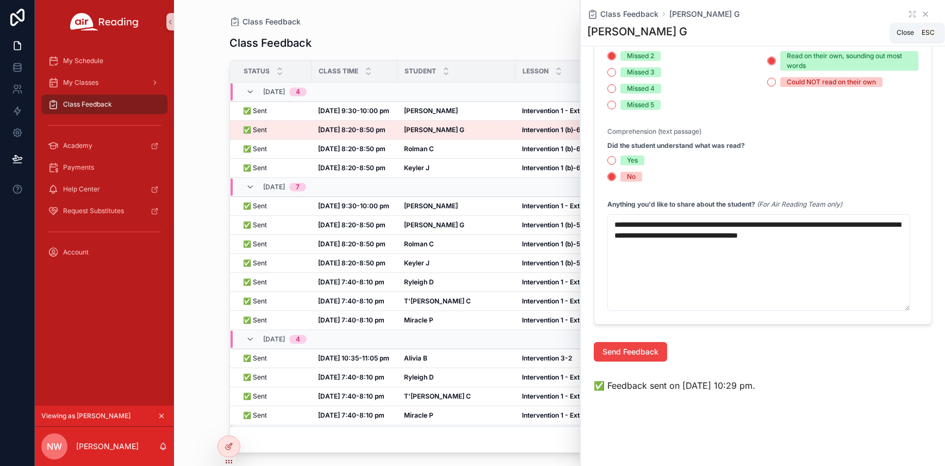
click at [921, 14] on icon "scrollable content" at bounding box center [925, 14] width 9 height 9
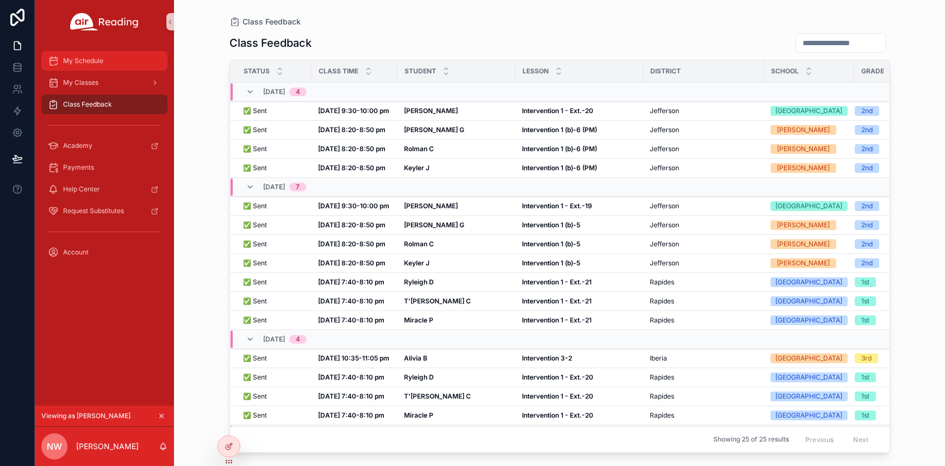
click at [95, 63] on span "My Schedule" at bounding box center [83, 61] width 40 height 9
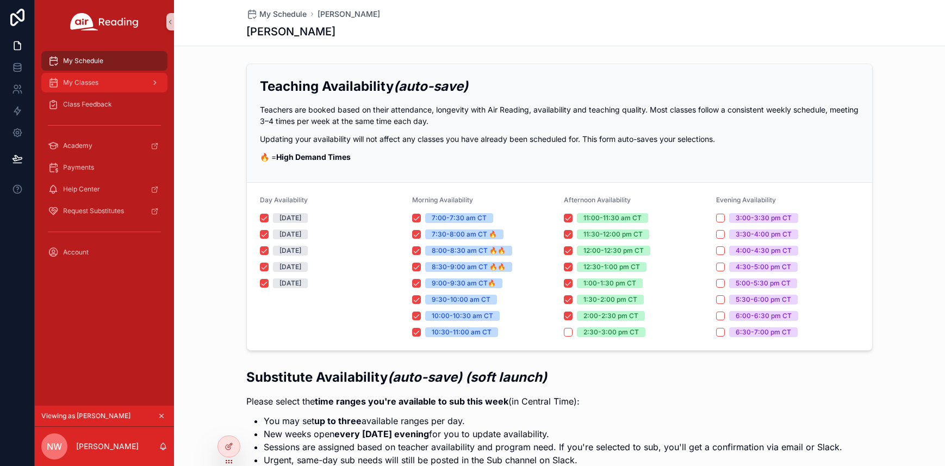
click at [99, 83] on div "My Classes" at bounding box center [104, 82] width 113 height 17
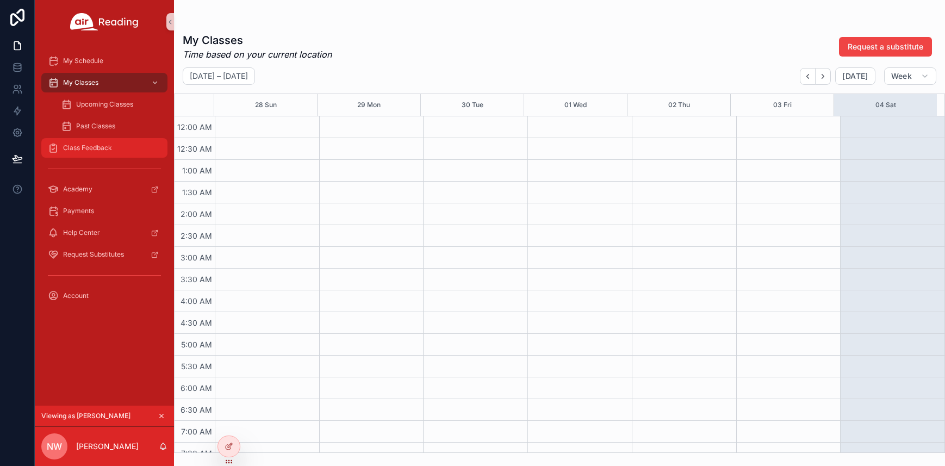
click at [98, 148] on span "Class Feedback" at bounding box center [87, 148] width 49 height 9
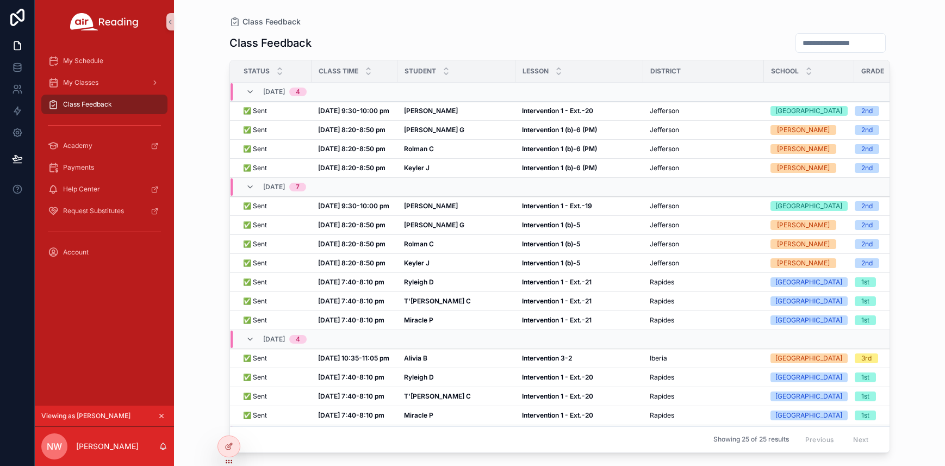
click at [161, 413] on icon "scrollable content" at bounding box center [162, 416] width 8 height 8
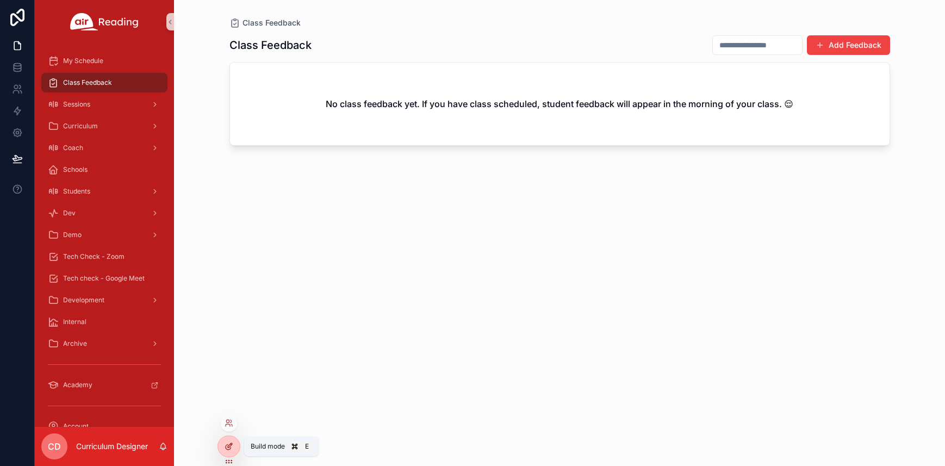
click at [229, 446] on icon at bounding box center [230, 445] width 4 height 4
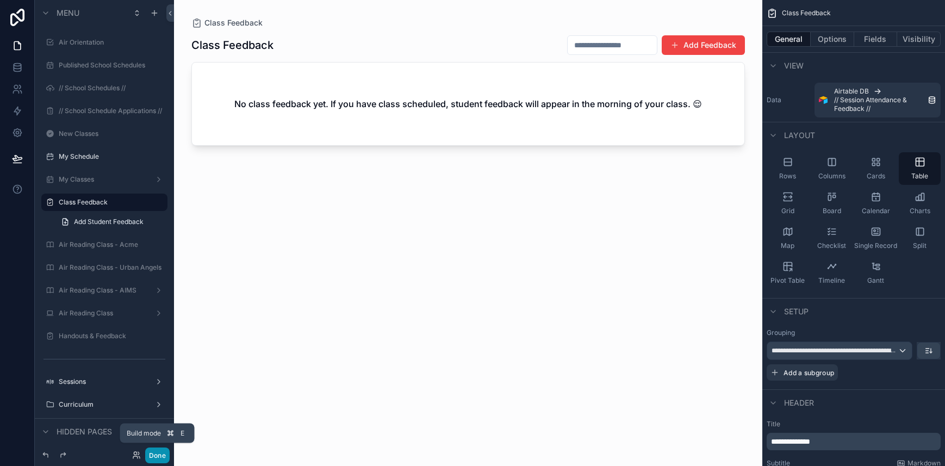
click at [158, 454] on button "Done" at bounding box center [157, 455] width 24 height 16
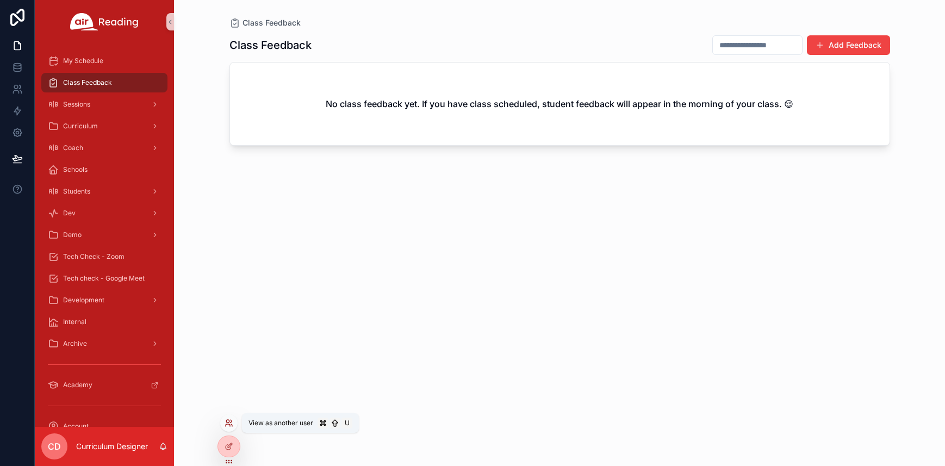
click at [231, 420] on icon at bounding box center [231, 421] width 1 height 3
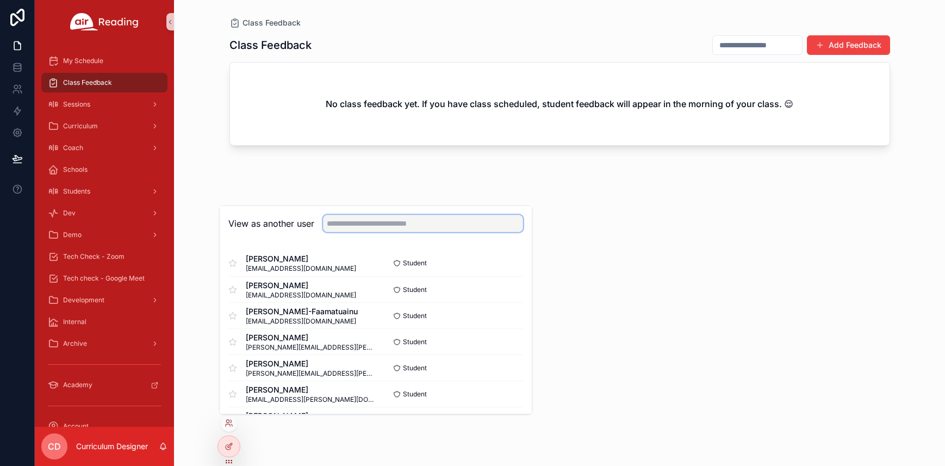
click at [350, 223] on input "text" at bounding box center [423, 223] width 200 height 17
type input "*******"
click at [496, 365] on button "Select" at bounding box center [509, 368] width 28 height 16
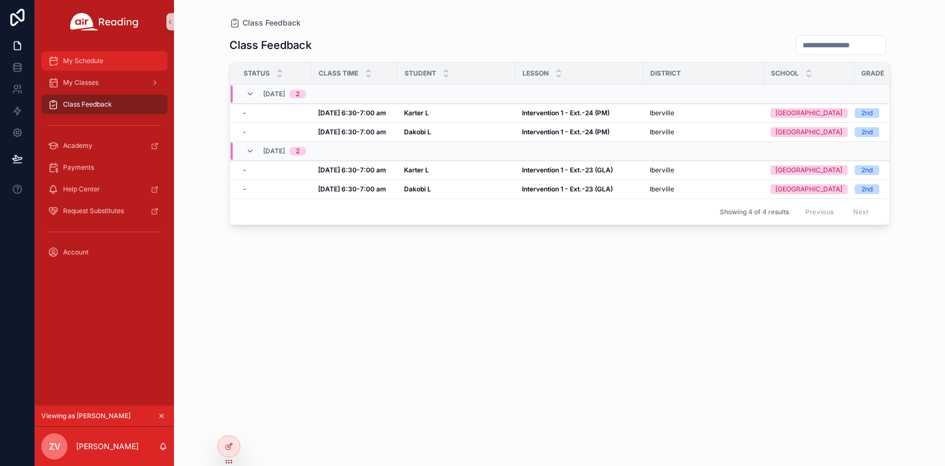
click at [76, 62] on span "My Schedule" at bounding box center [83, 61] width 40 height 9
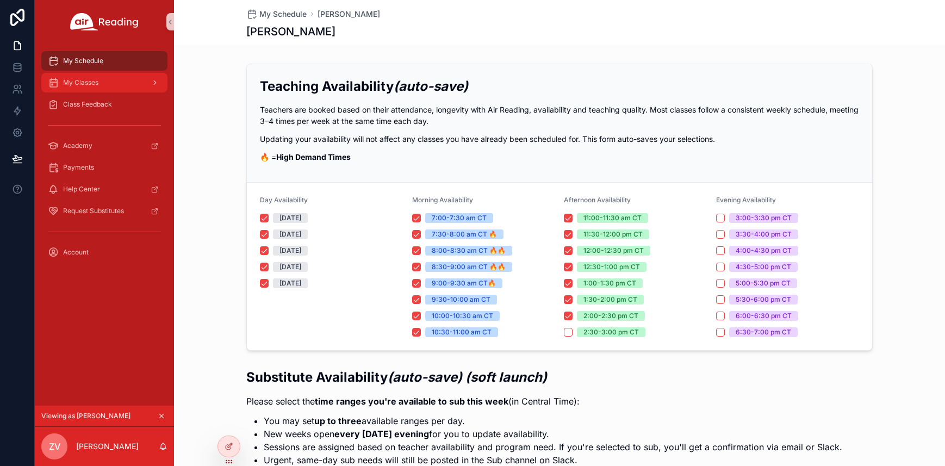
click at [83, 83] on span "My Classes" at bounding box center [80, 82] width 35 height 9
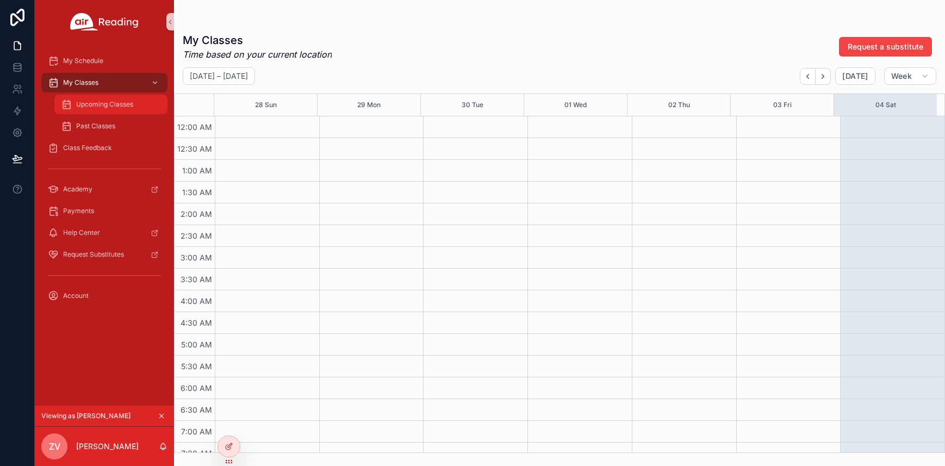
click at [84, 104] on span "Upcoming Classes" at bounding box center [104, 104] width 57 height 9
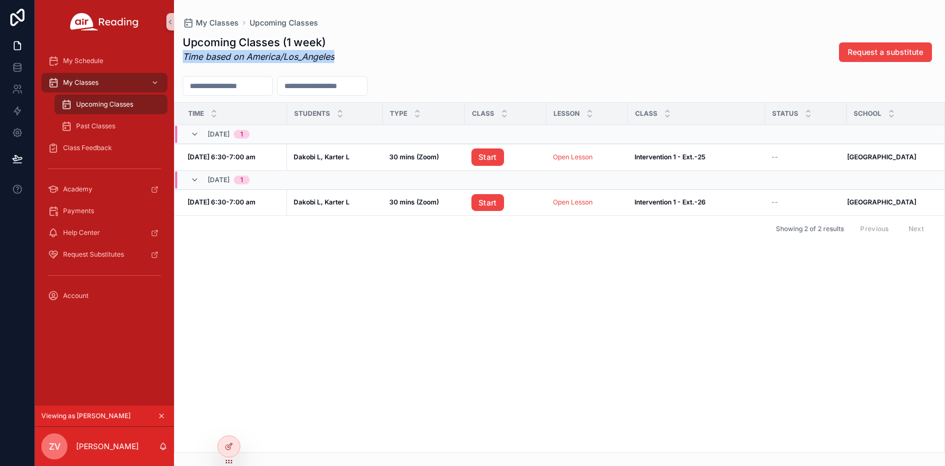
drag, startPoint x: 184, startPoint y: 57, endPoint x: 337, endPoint y: 58, distance: 152.8
click at [337, 58] on div "Upcoming Classes (1 week) Time based on America/Los_Angeles Request a substitute" at bounding box center [560, 52] width 754 height 35
click at [159, 414] on icon "scrollable content" at bounding box center [162, 416] width 8 height 8
